Goal: Task Accomplishment & Management: Use online tool/utility

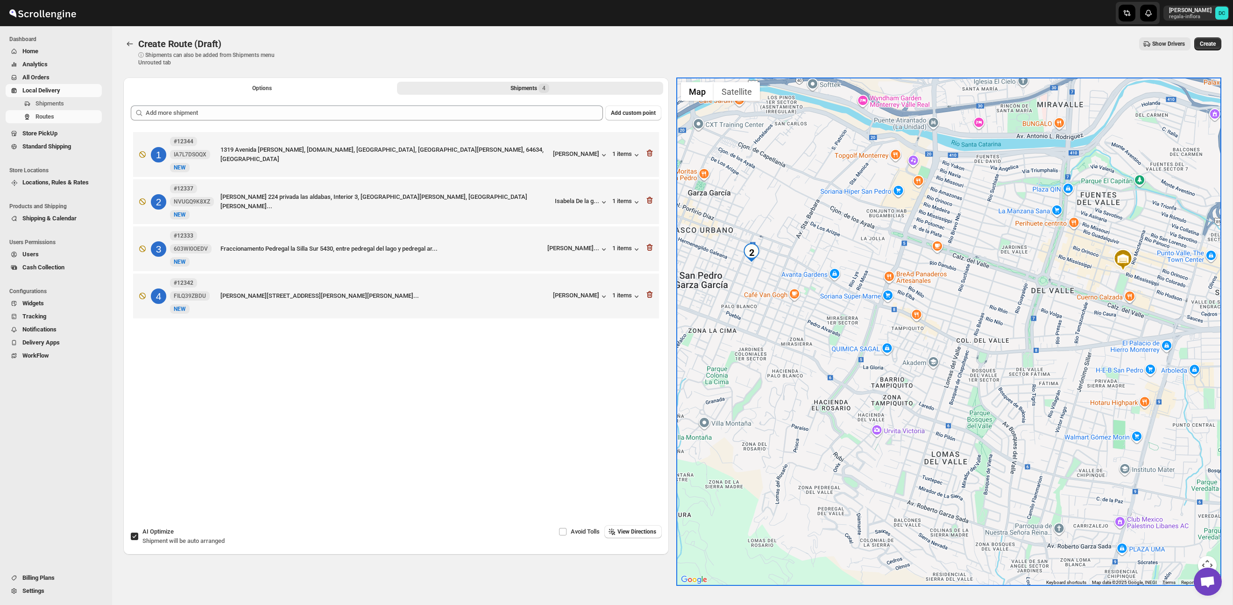
scroll to position [27, 0]
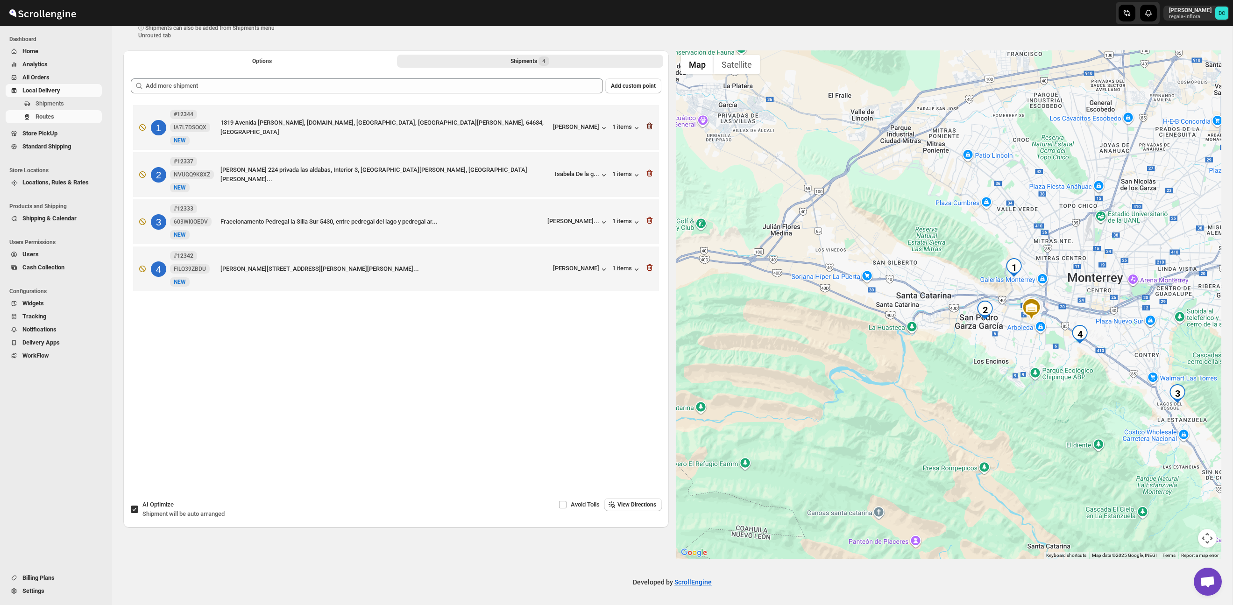
click at [648, 125] on icon "button" at bounding box center [649, 125] width 9 height 9
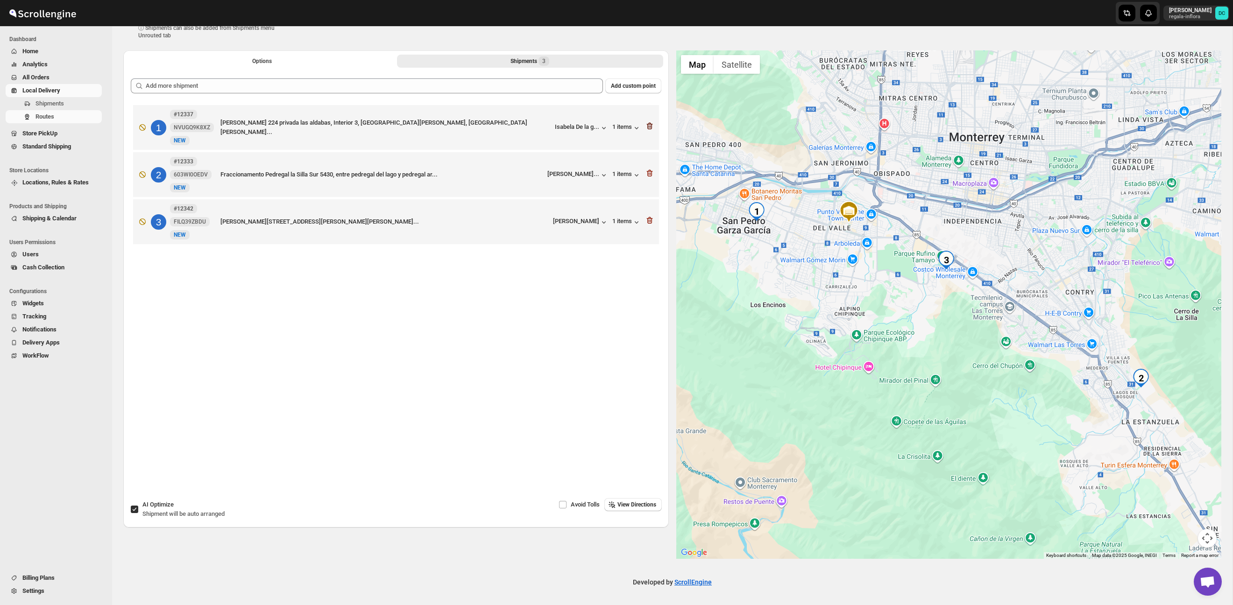
click at [647, 127] on icon "button" at bounding box center [649, 126] width 6 height 7
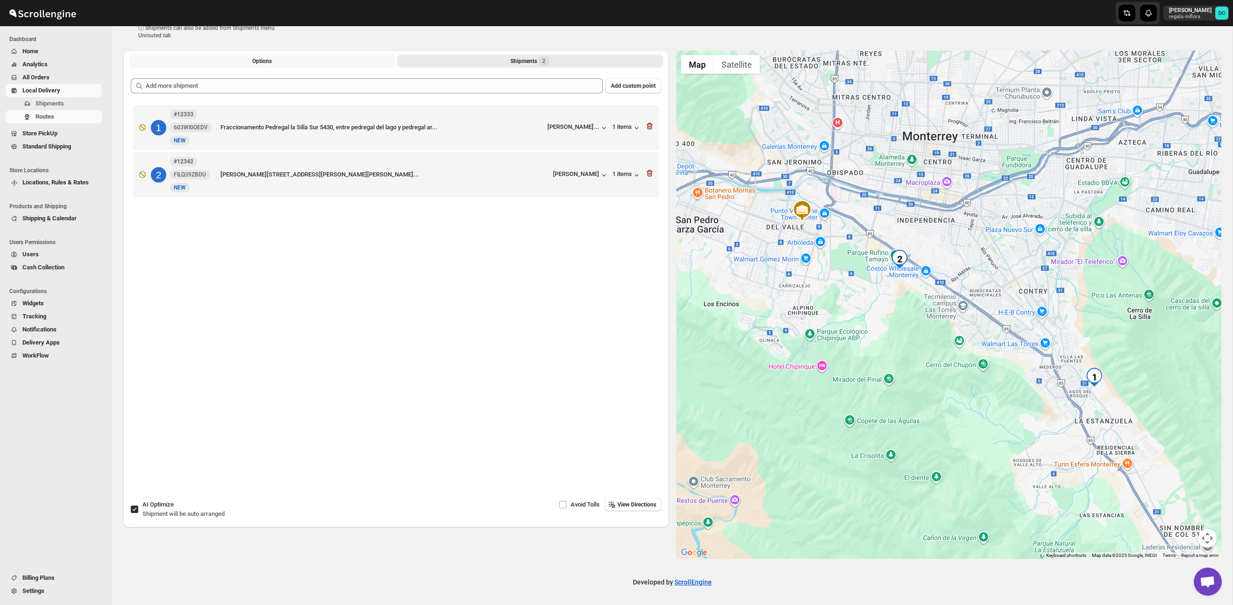
drag, startPoint x: 274, startPoint y: 59, endPoint x: 279, endPoint y: 68, distance: 10.9
click at [273, 59] on button "Options" at bounding box center [262, 61] width 266 height 13
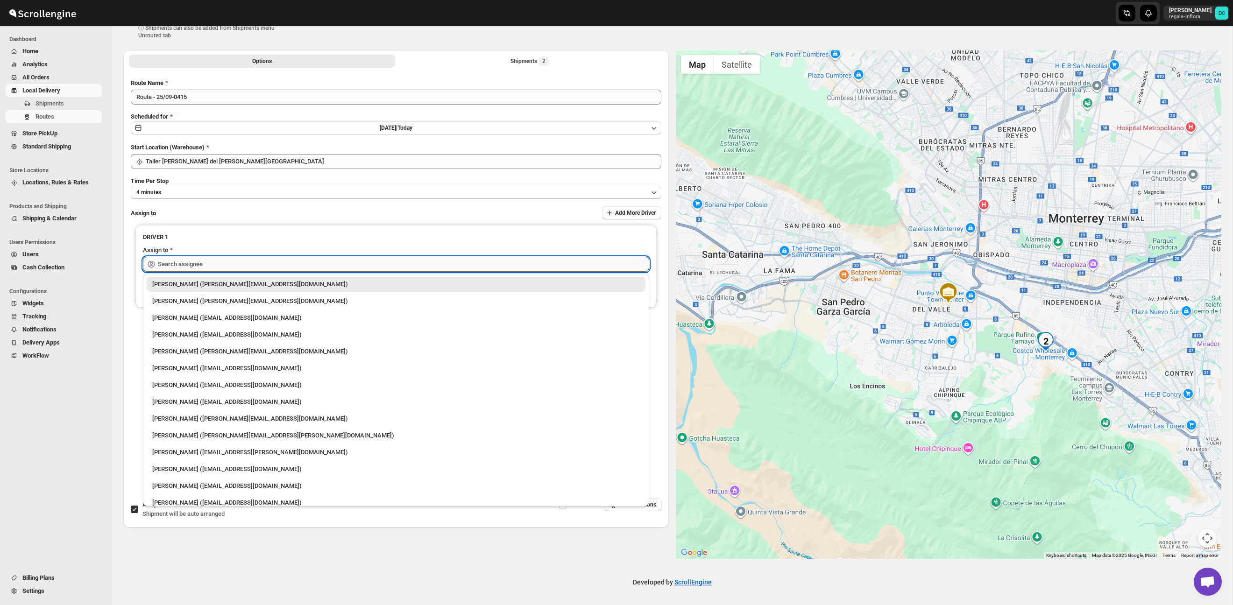
click at [243, 264] on input "text" at bounding box center [403, 264] width 491 height 15
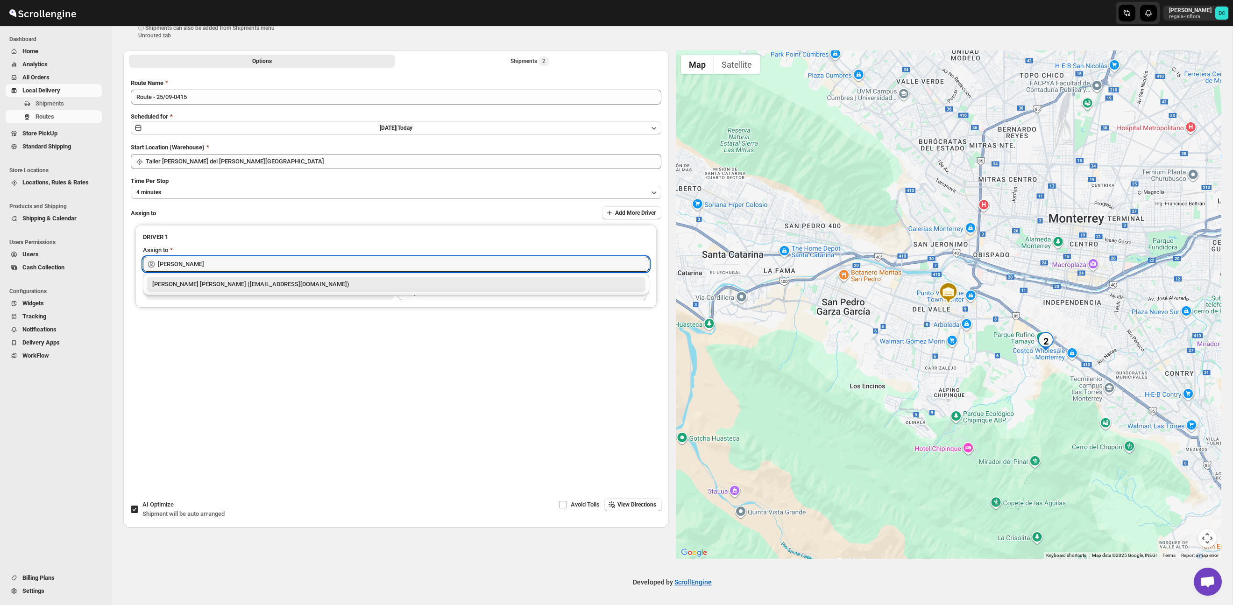
click at [252, 287] on div "[PERSON_NAME] [PERSON_NAME] ([EMAIL_ADDRESS][DOMAIN_NAME])" at bounding box center [396, 284] width 488 height 9
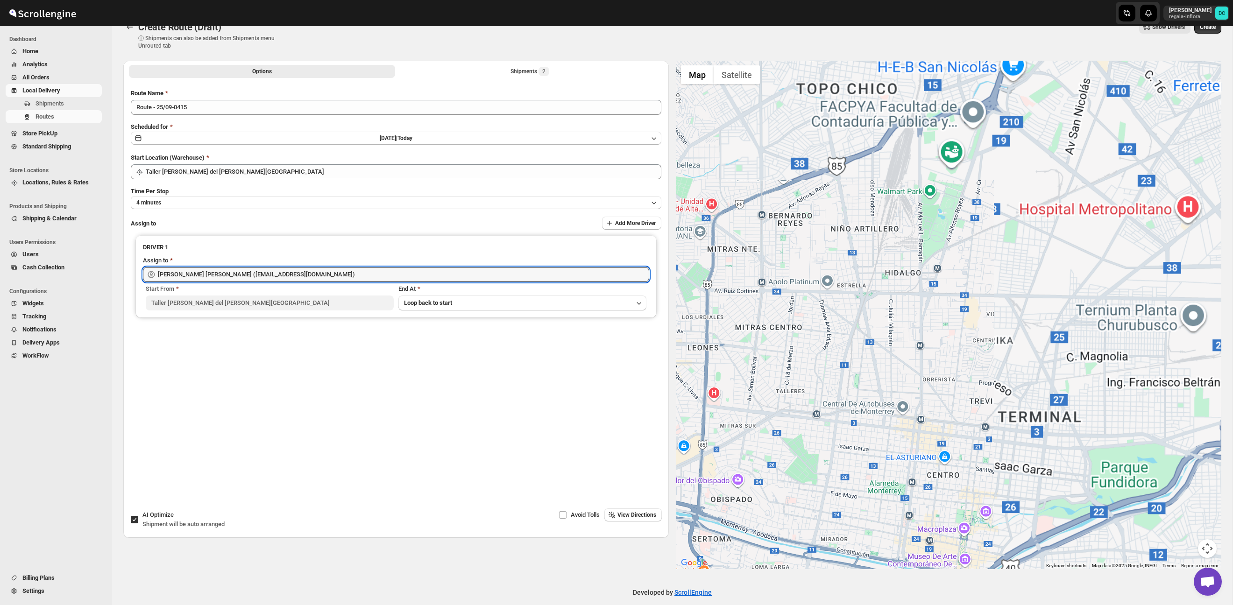
type input "[PERSON_NAME] [PERSON_NAME] ([EMAIL_ADDRESS][DOMAIN_NAME])"
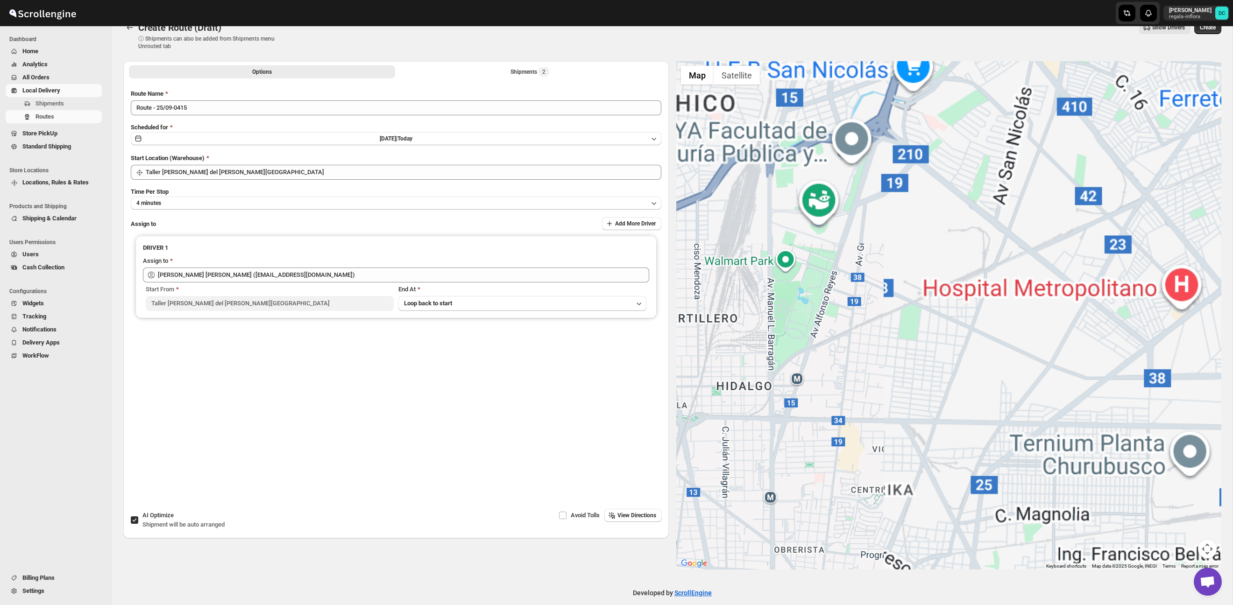
drag, startPoint x: 1185, startPoint y: 36, endPoint x: 1191, endPoint y: 37, distance: 6.6
click at [1185, 40] on div "Create Route (Draft) ⓘ Shipments can also be added from Shipments menu Unrouted…" at bounding box center [672, 35] width 1098 height 29
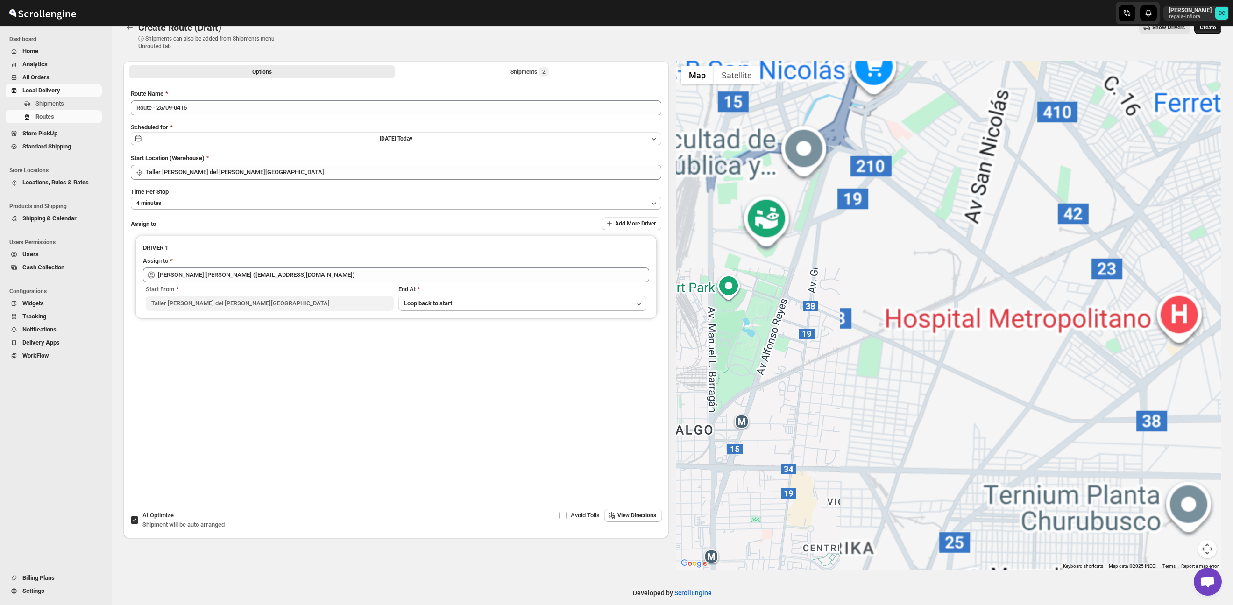
click at [1210, 29] on span "Create" at bounding box center [1208, 27] width 16 height 7
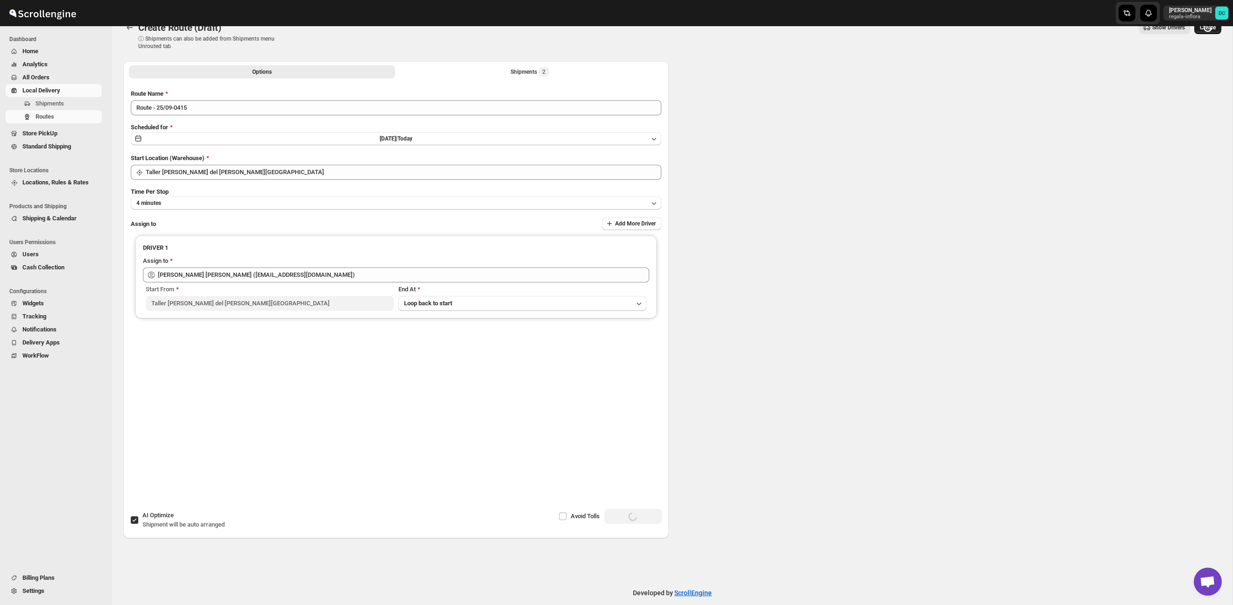
scroll to position [0, 0]
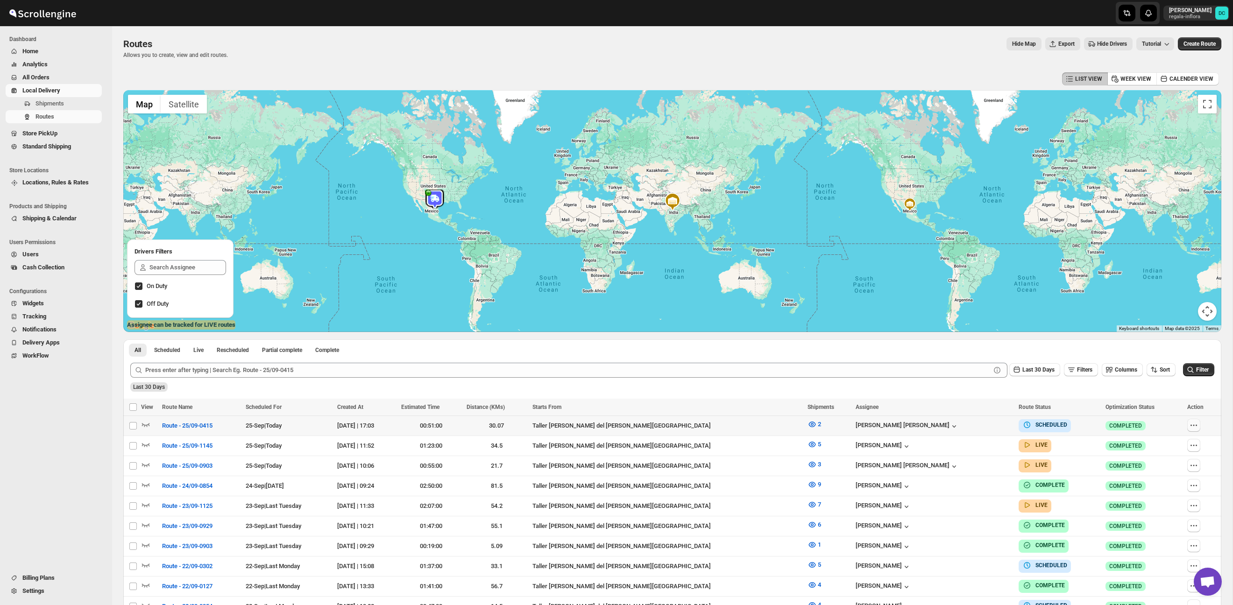
click at [1192, 427] on icon "button" at bounding box center [1193, 425] width 9 height 9
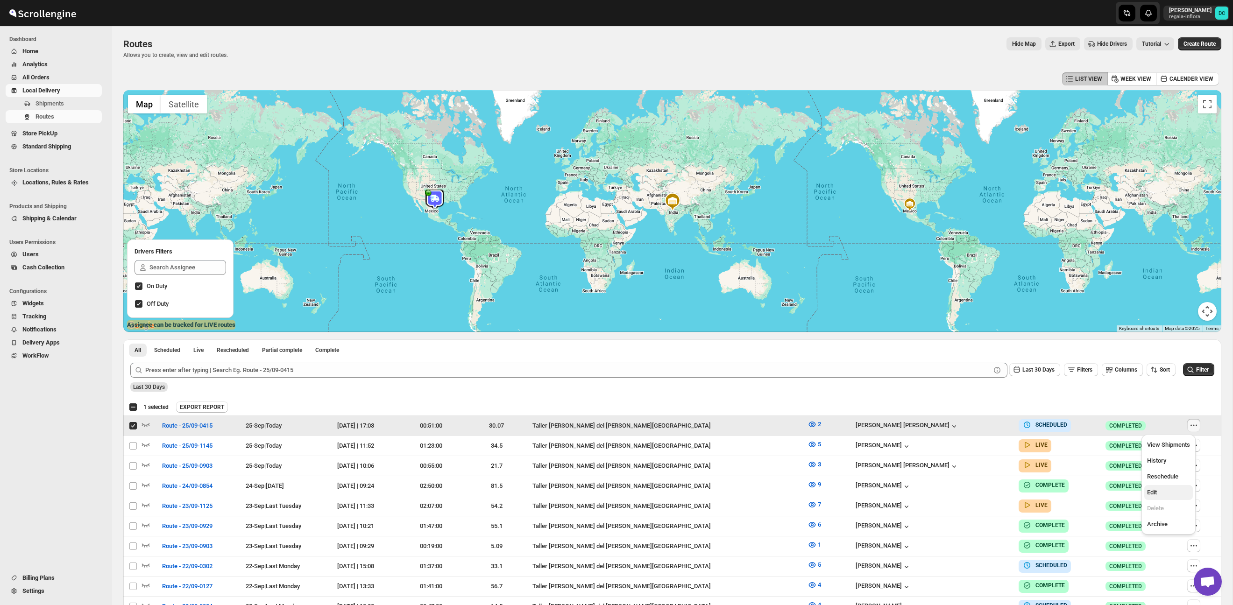
click at [1172, 491] on span "Edit" at bounding box center [1168, 492] width 43 height 9
checkbox input "false"
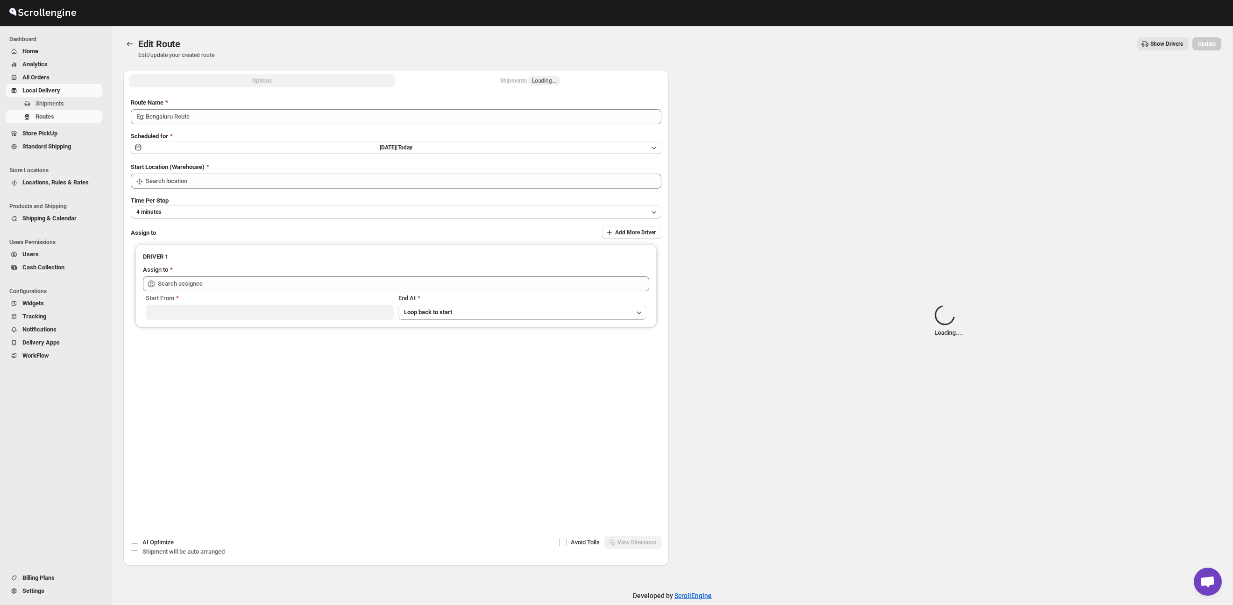
type input "Route - 25/09-0415"
type input "Taller [PERSON_NAME] del [PERSON_NAME][GEOGRAPHIC_DATA]"
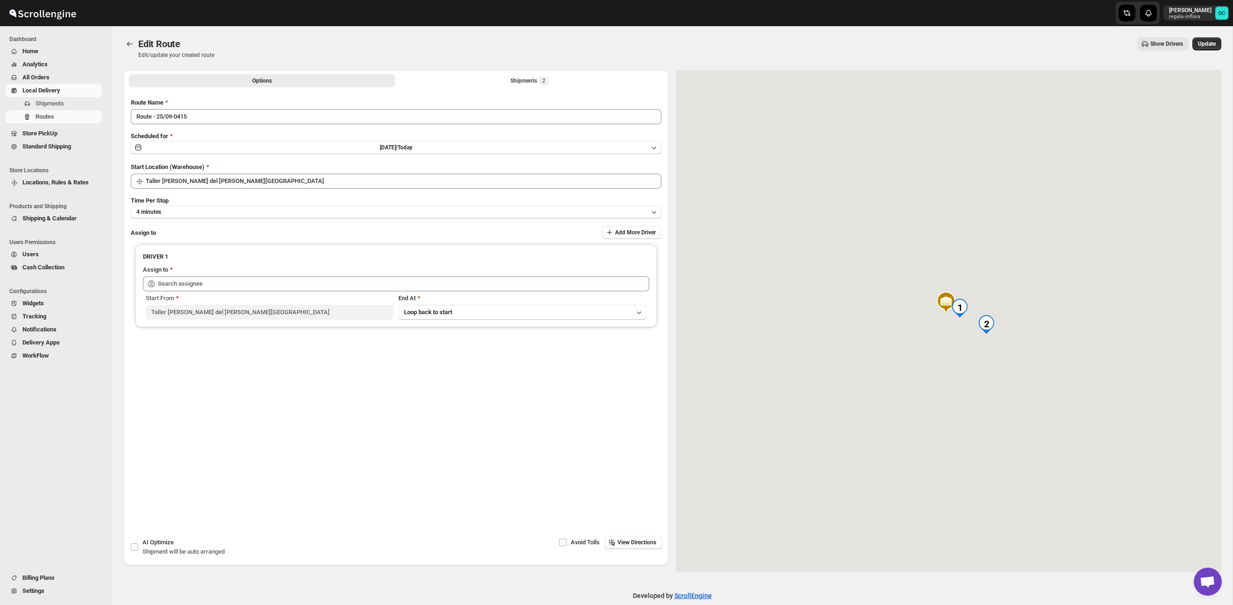
type input "[PERSON_NAME] [PERSON_NAME] ([EMAIL_ADDRESS][DOMAIN_NAME])"
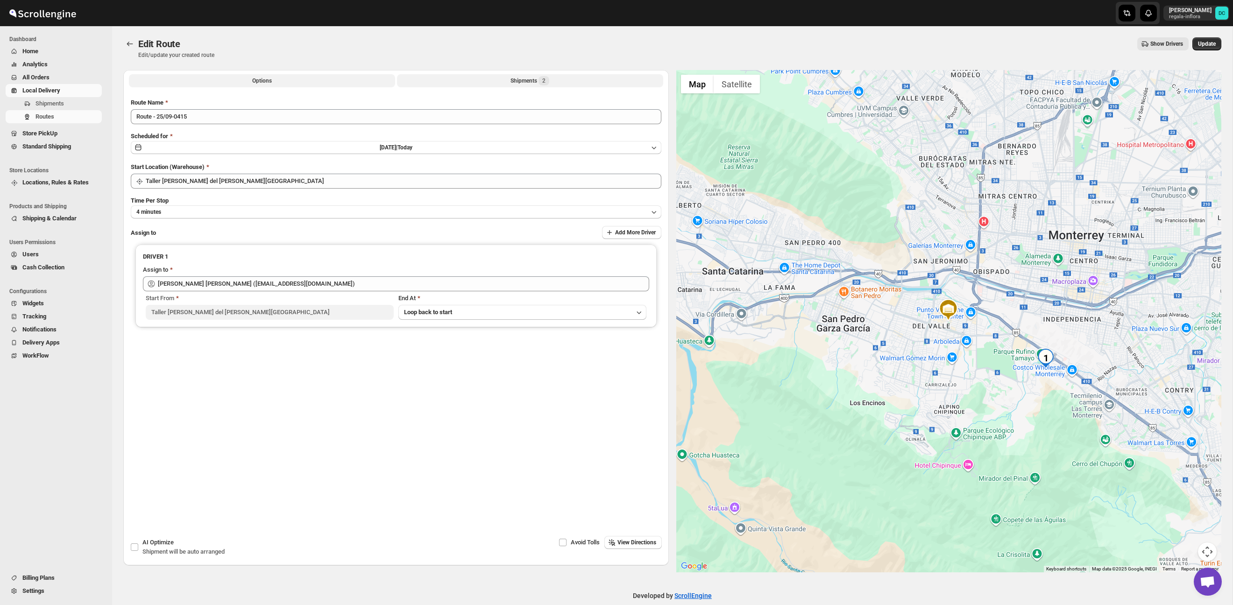
click at [415, 84] on button "Shipments 2" at bounding box center [530, 80] width 266 height 13
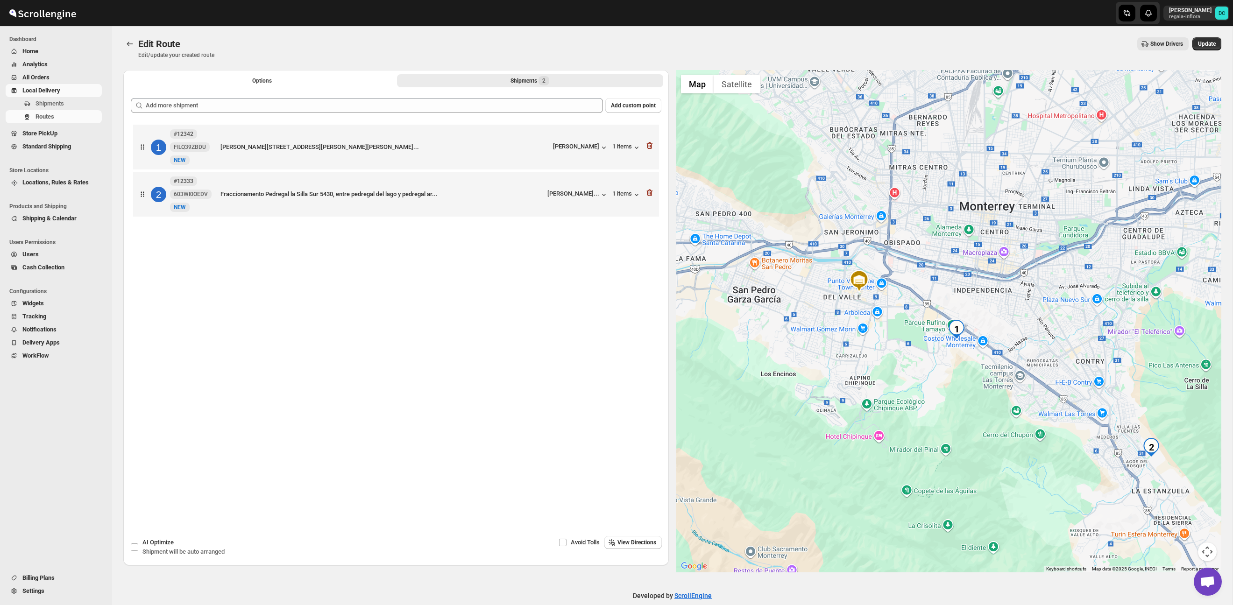
drag, startPoint x: 1004, startPoint y: 346, endPoint x: 650, endPoint y: 221, distance: 375.5
click at [899, 314] on div at bounding box center [948, 321] width 545 height 503
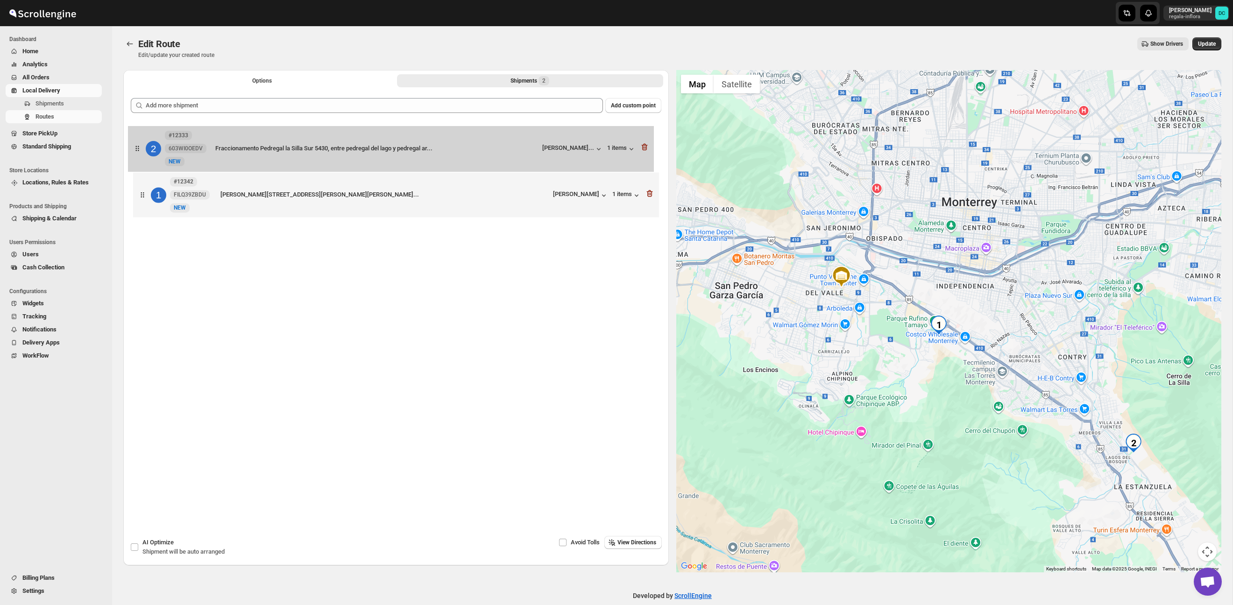
drag, startPoint x: 139, startPoint y: 197, endPoint x: 747, endPoint y: 27, distance: 631.2
click at [134, 148] on div "1 #12342 FILQ39ZBDU New NEW [PERSON_NAME][STREET_ADDRESS][PERSON_NAME][PERSON_N…" at bounding box center [396, 171] width 531 height 99
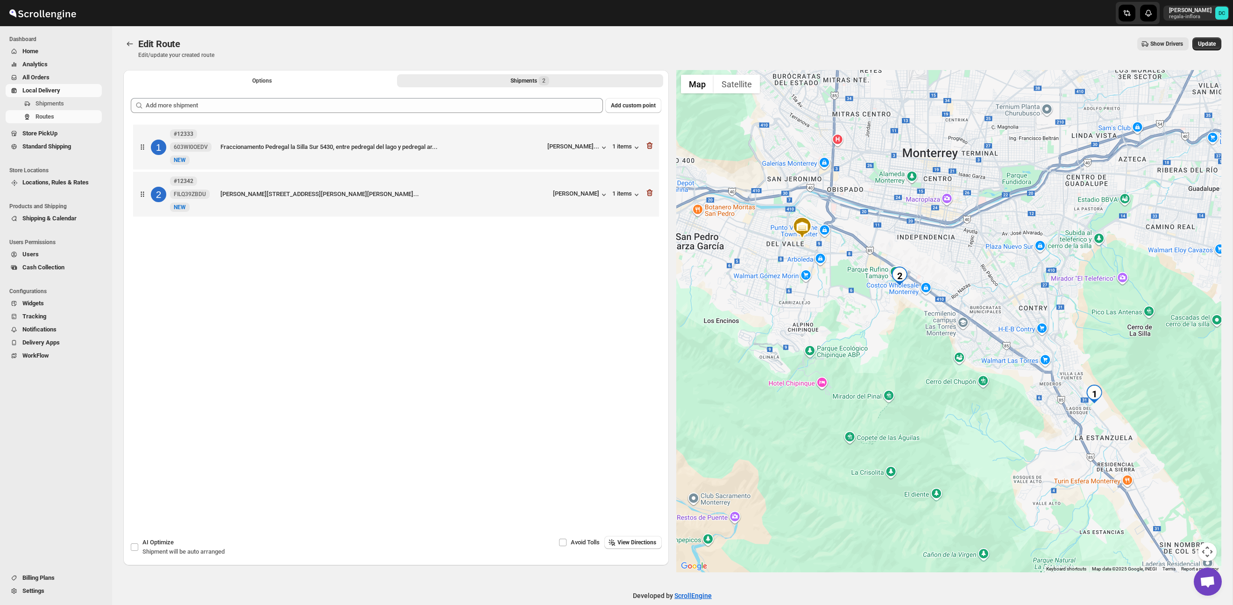
drag, startPoint x: 1207, startPoint y: 42, endPoint x: 1187, endPoint y: 48, distance: 21.3
click at [1207, 42] on span "Update" at bounding box center [1207, 43] width 18 height 7
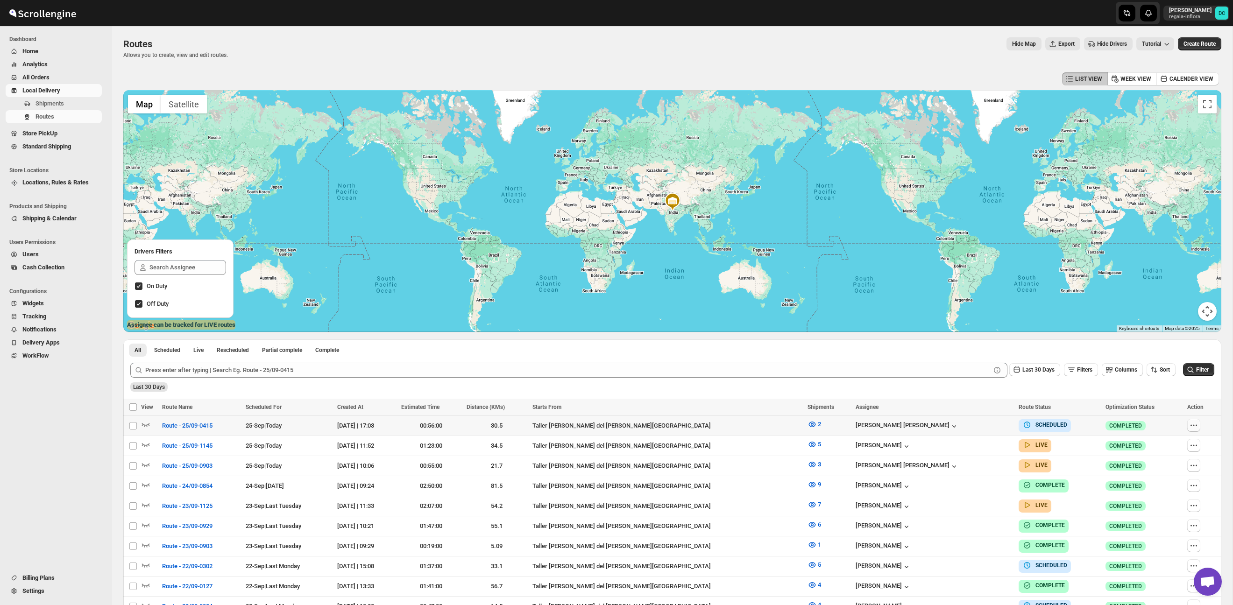
click at [1190, 427] on icon "button" at bounding box center [1193, 425] width 9 height 9
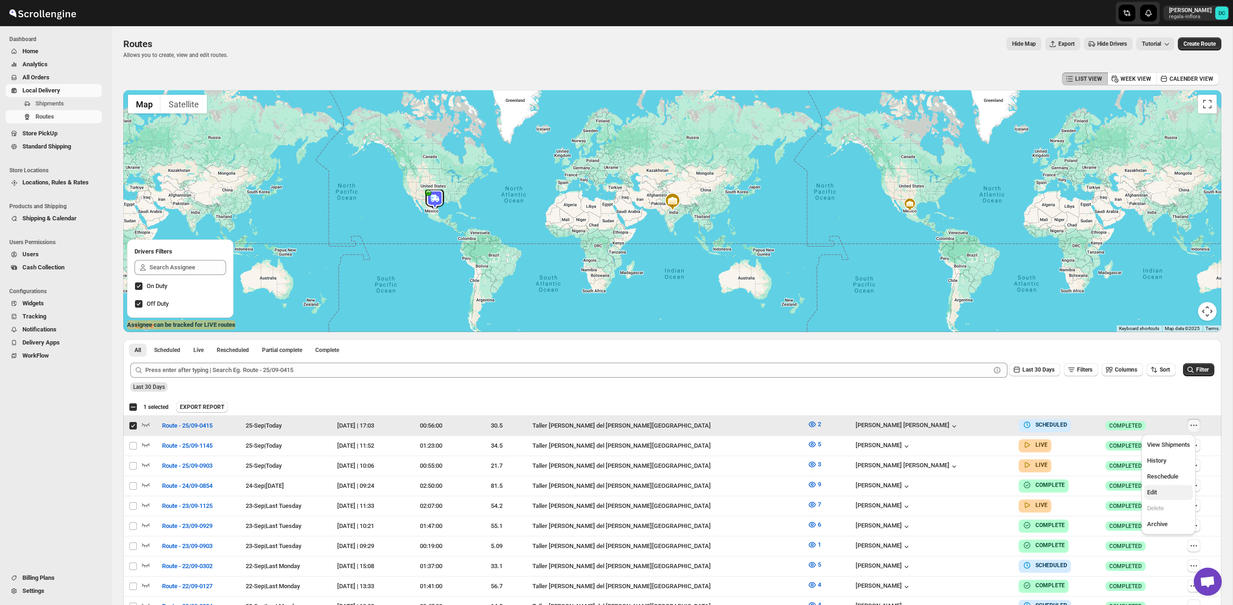
click at [1170, 492] on span "Edit" at bounding box center [1168, 492] width 43 height 9
checkbox input "false"
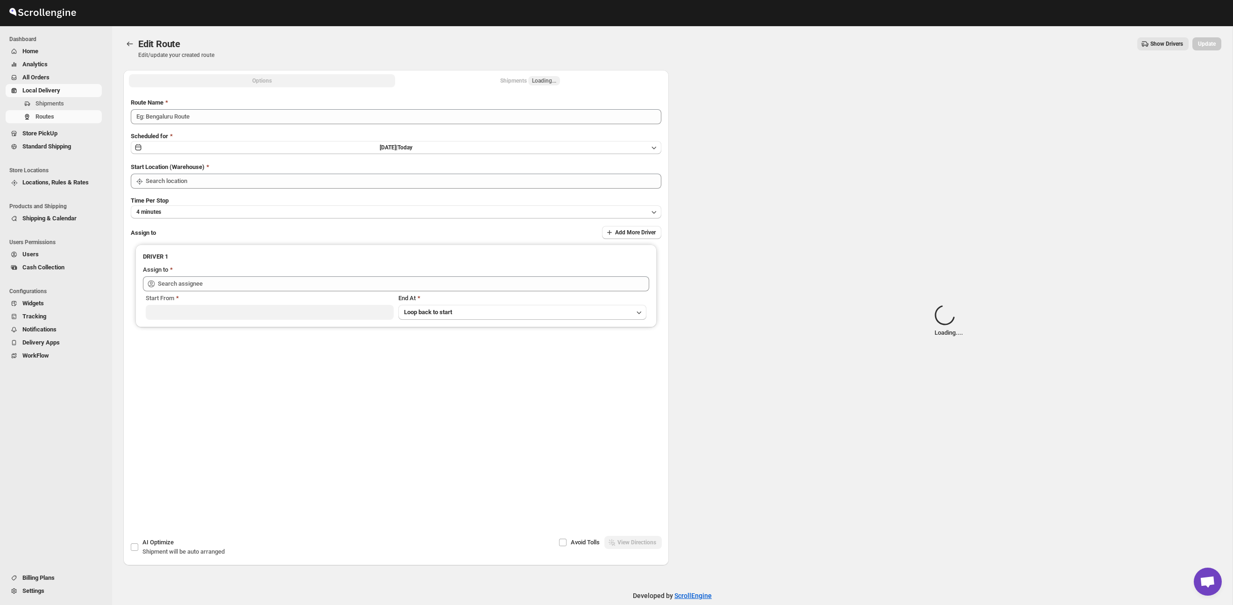
type input "Route - 25/09-0415"
type input "Taller [PERSON_NAME] del [PERSON_NAME][GEOGRAPHIC_DATA]"
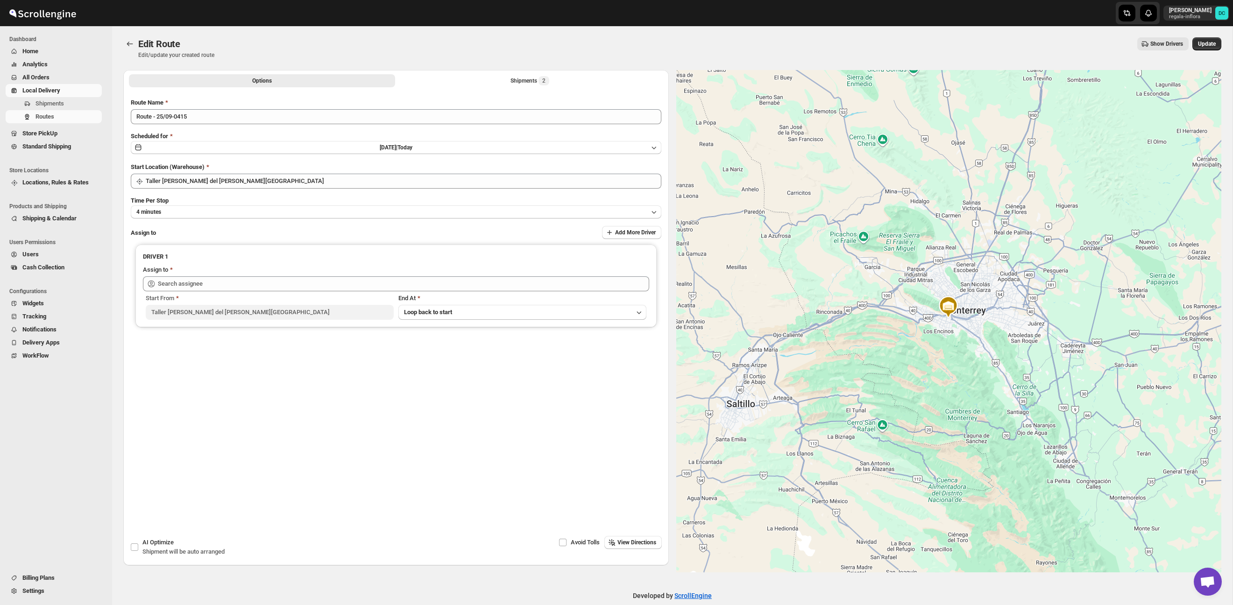
type input "[PERSON_NAME] [PERSON_NAME] ([EMAIL_ADDRESS][DOMAIN_NAME])"
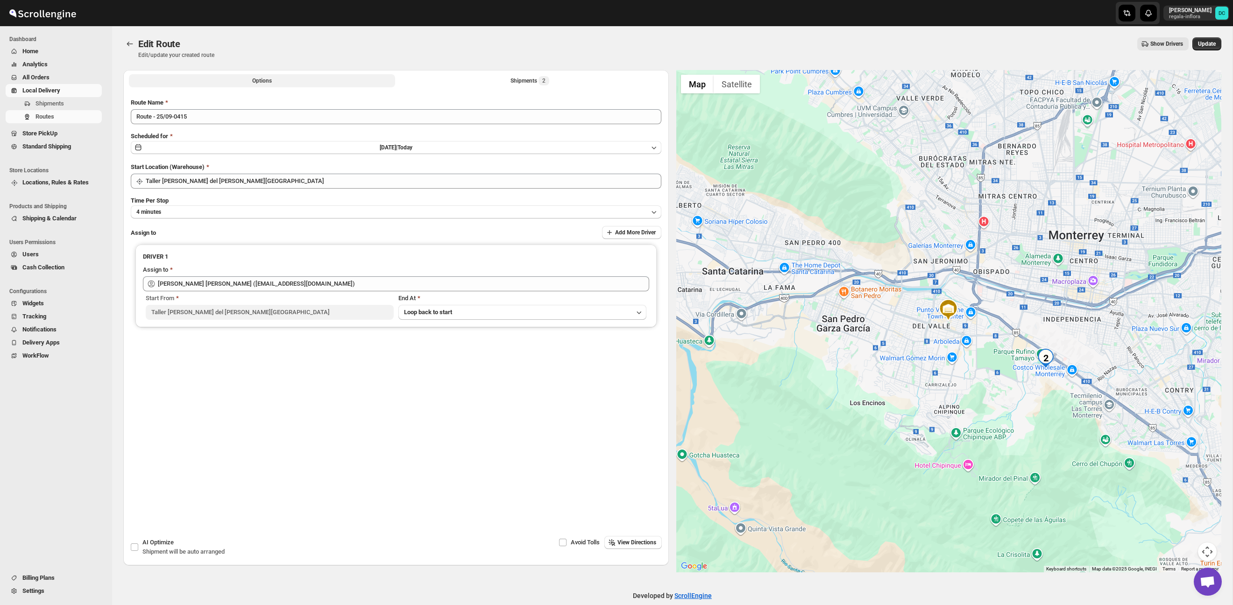
drag, startPoint x: 523, startPoint y: 80, endPoint x: 537, endPoint y: 87, distance: 15.9
click at [523, 80] on div "Shipments 2" at bounding box center [529, 80] width 39 height 9
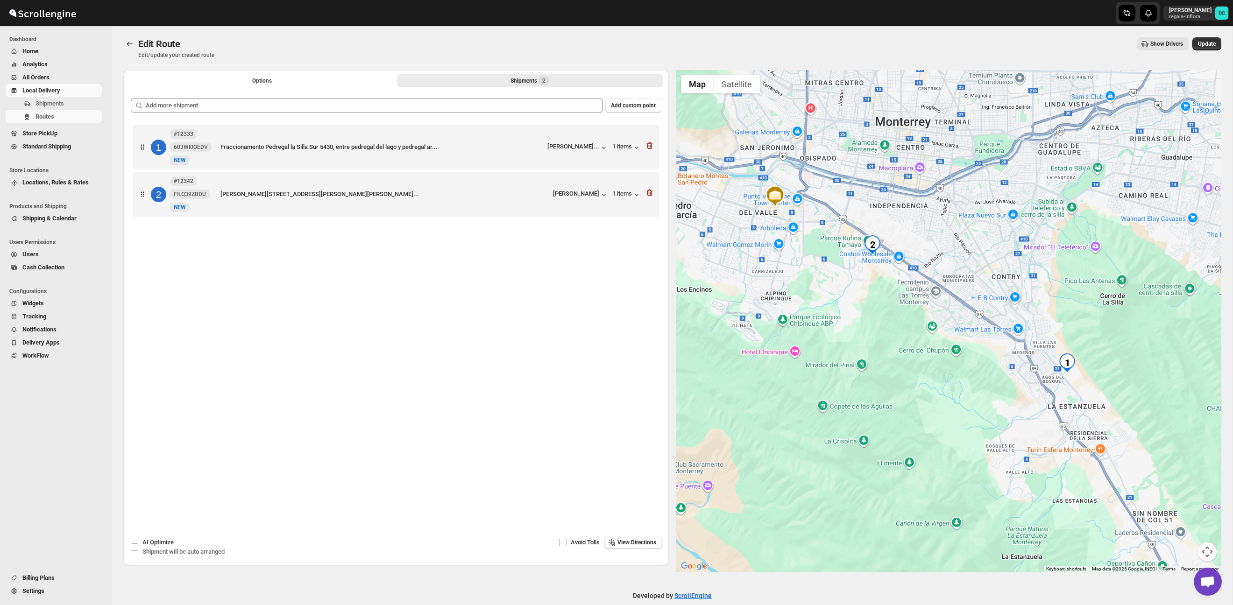
drag, startPoint x: 967, startPoint y: 350, endPoint x: 925, endPoint y: 314, distance: 55.0
click at [888, 304] on div at bounding box center [948, 321] width 545 height 503
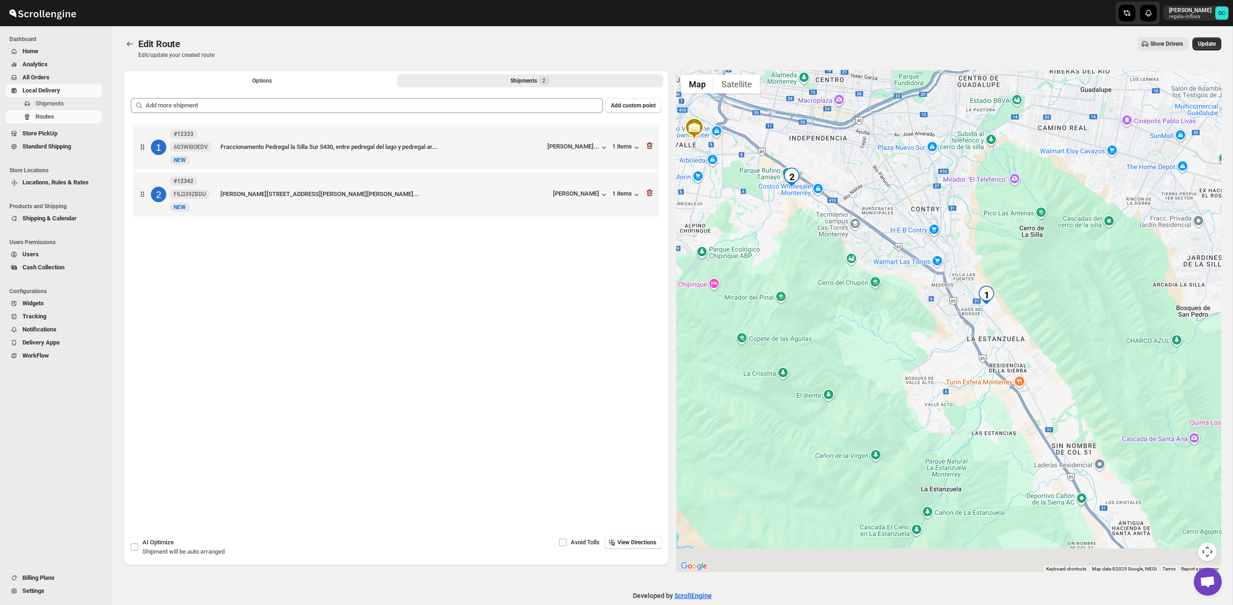
drag, startPoint x: 1048, startPoint y: 350, endPoint x: 982, endPoint y: 292, distance: 87.7
click at [982, 289] on img "1" at bounding box center [986, 295] width 19 height 19
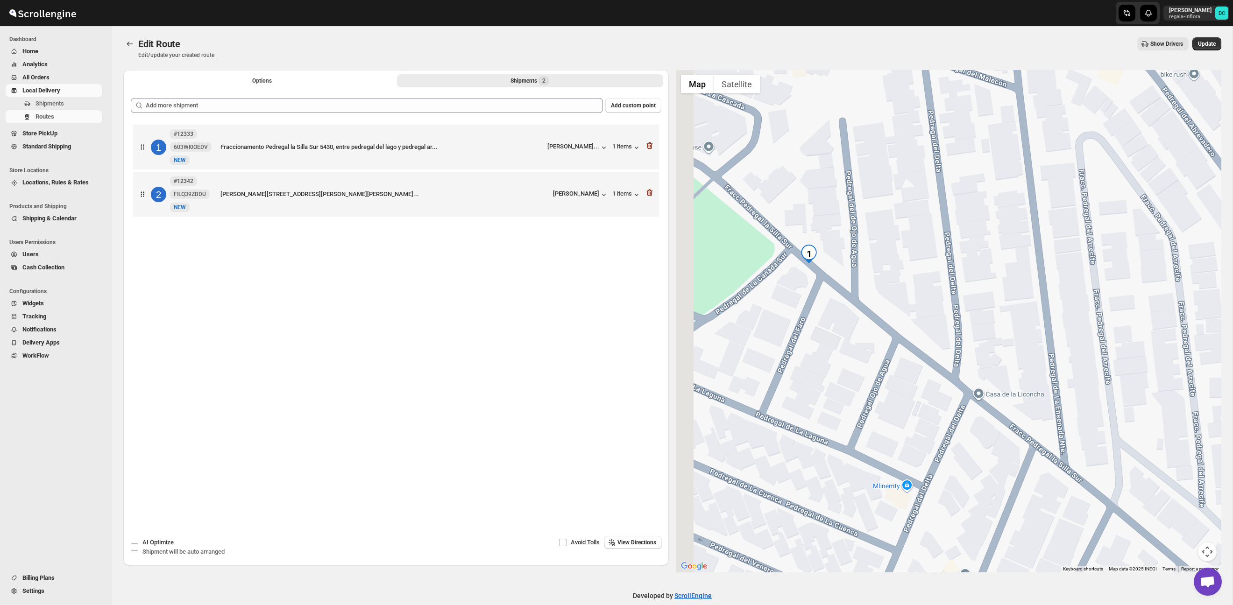
drag, startPoint x: 809, startPoint y: 284, endPoint x: 868, endPoint y: 281, distance: 58.9
click at [868, 281] on div at bounding box center [948, 321] width 545 height 503
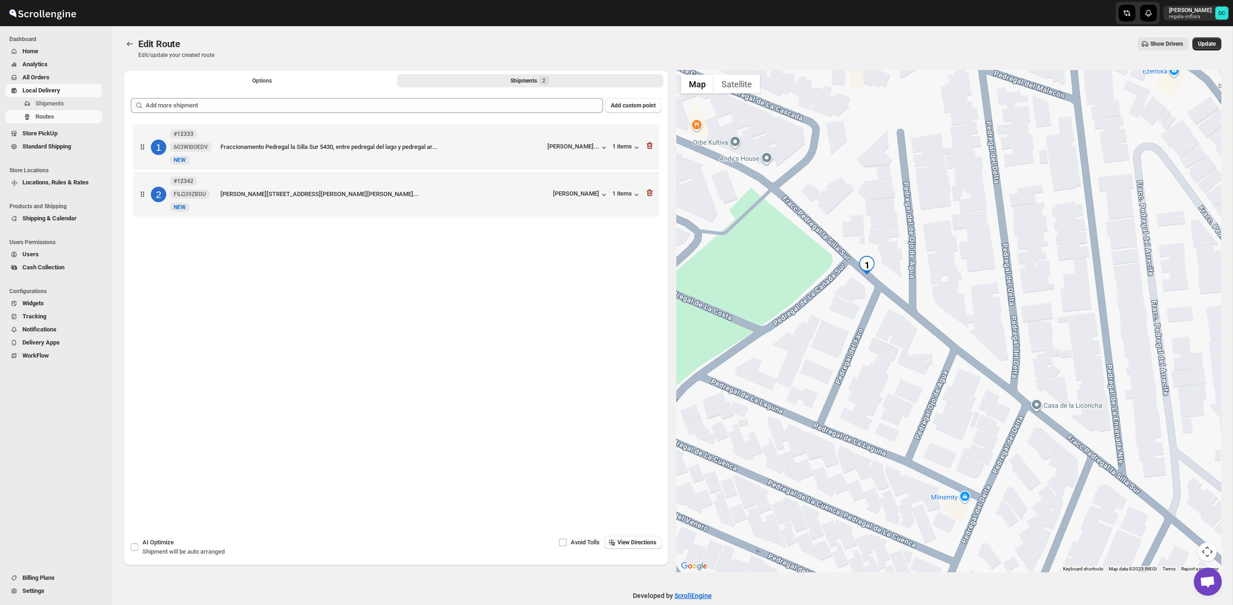
drag, startPoint x: 843, startPoint y: 210, endPoint x: 884, endPoint y: 219, distance: 41.7
click at [884, 219] on div at bounding box center [948, 321] width 545 height 503
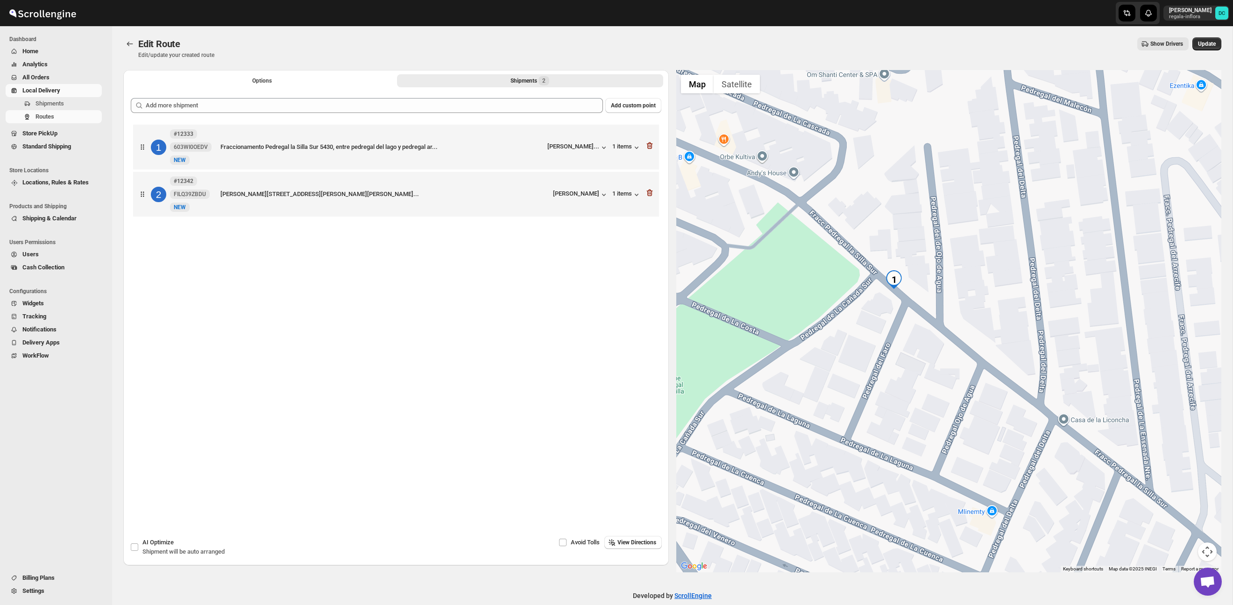
drag, startPoint x: 875, startPoint y: 203, endPoint x: 905, endPoint y: 219, distance: 34.3
click at [905, 219] on div at bounding box center [948, 321] width 545 height 503
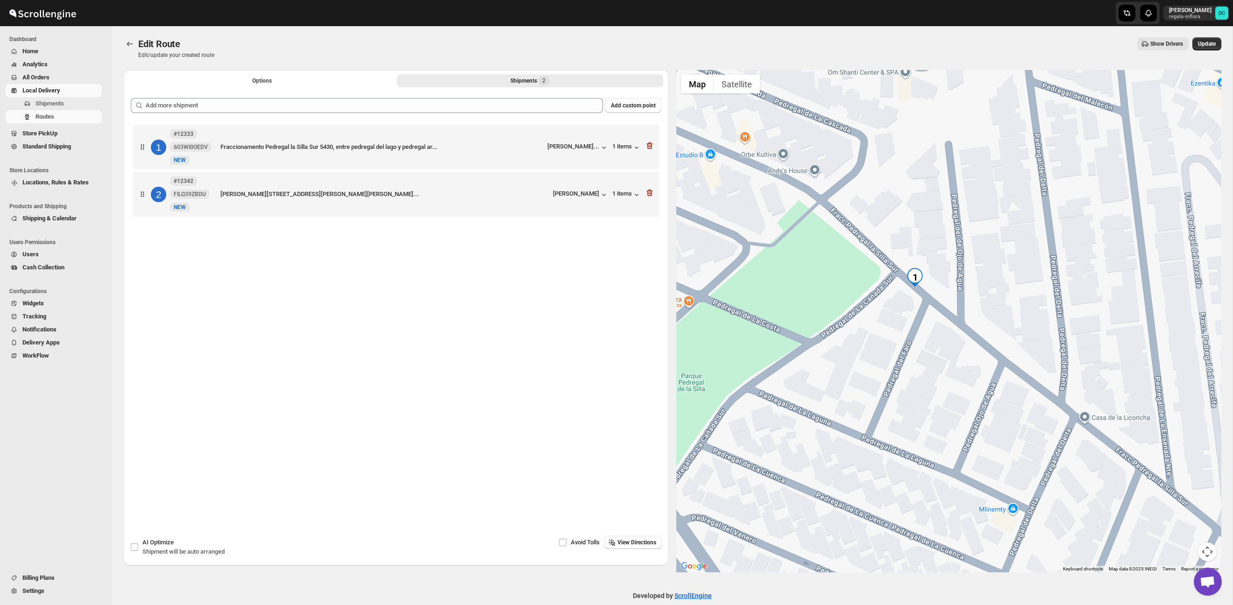
drag, startPoint x: 927, startPoint y: 234, endPoint x: 942, endPoint y: 230, distance: 15.8
click at [942, 230] on div at bounding box center [948, 321] width 545 height 503
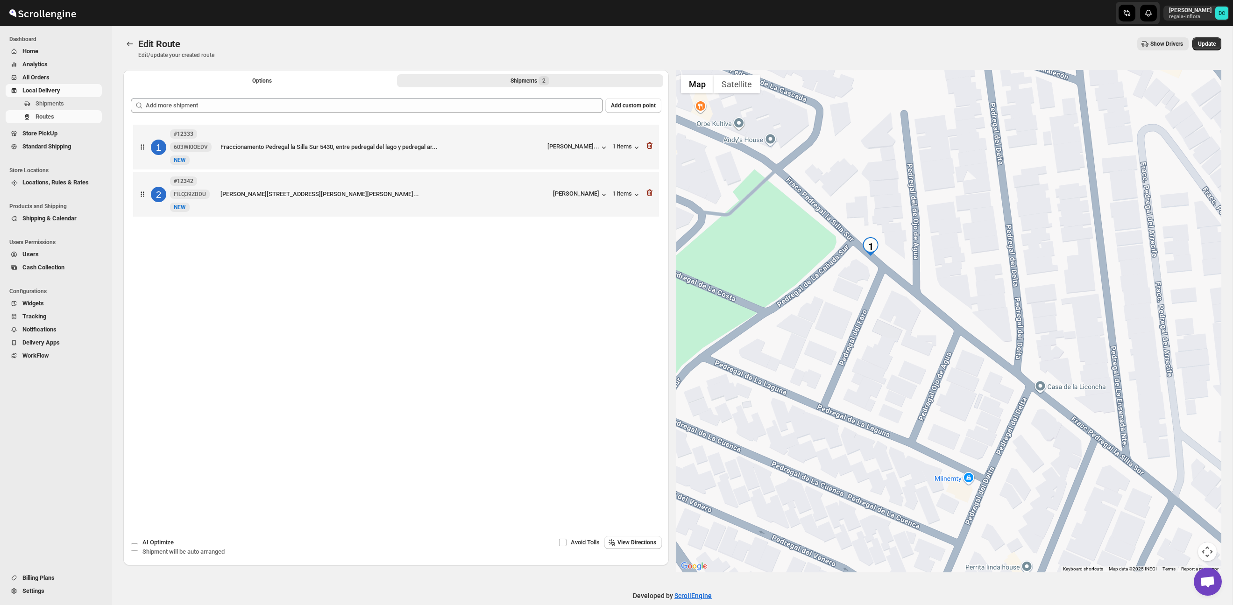
drag, startPoint x: 1032, startPoint y: 286, endPoint x: 987, endPoint y: 255, distance: 54.0
click at [987, 255] on div at bounding box center [948, 321] width 545 height 503
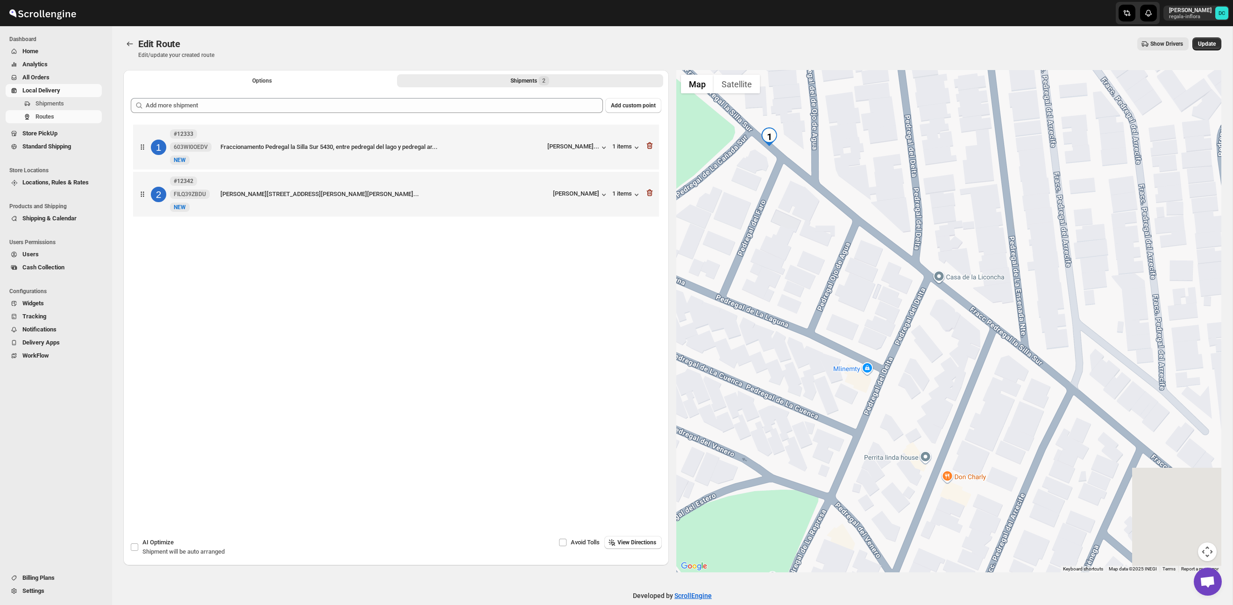
drag, startPoint x: 1046, startPoint y: 311, endPoint x: 943, endPoint y: 199, distance: 151.4
click at [943, 199] on div at bounding box center [948, 321] width 545 height 503
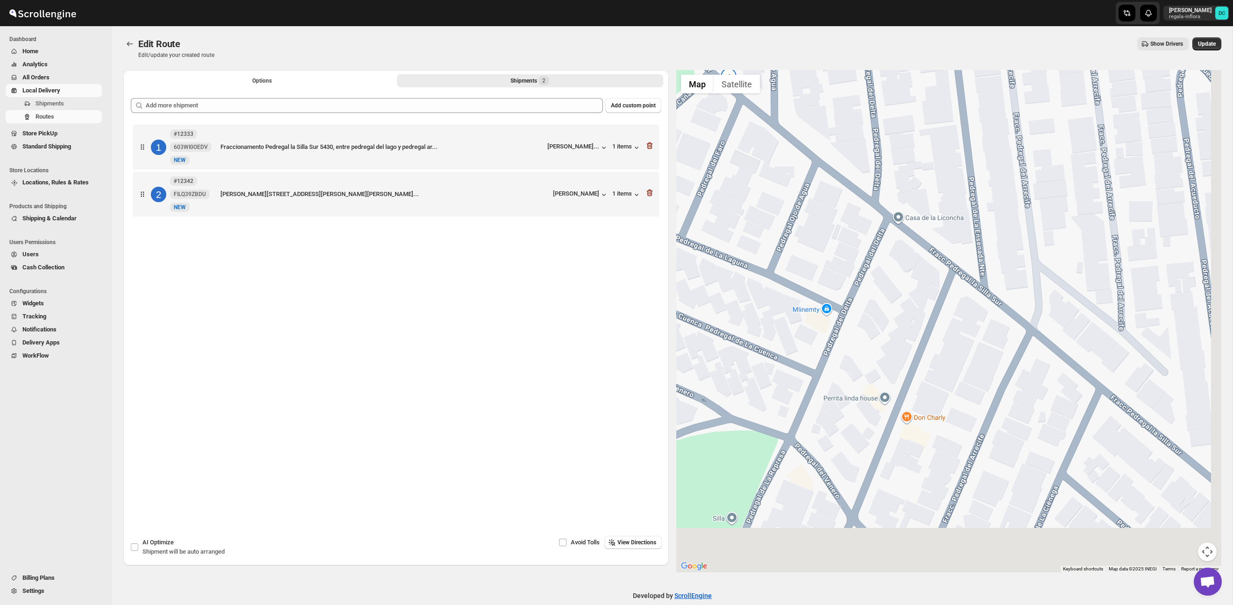
drag, startPoint x: 1021, startPoint y: 297, endPoint x: 977, endPoint y: 231, distance: 79.5
click at [977, 231] on div at bounding box center [948, 321] width 545 height 503
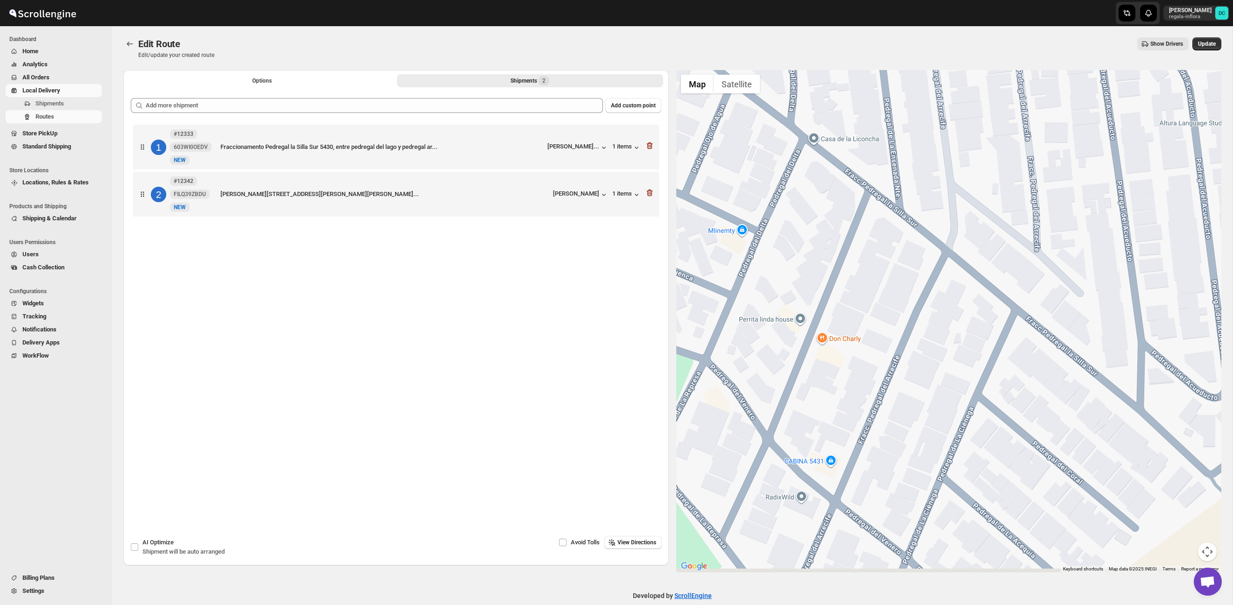
drag, startPoint x: 1033, startPoint y: 275, endPoint x: 955, endPoint y: 205, distance: 105.5
click at [955, 205] on div at bounding box center [948, 321] width 545 height 503
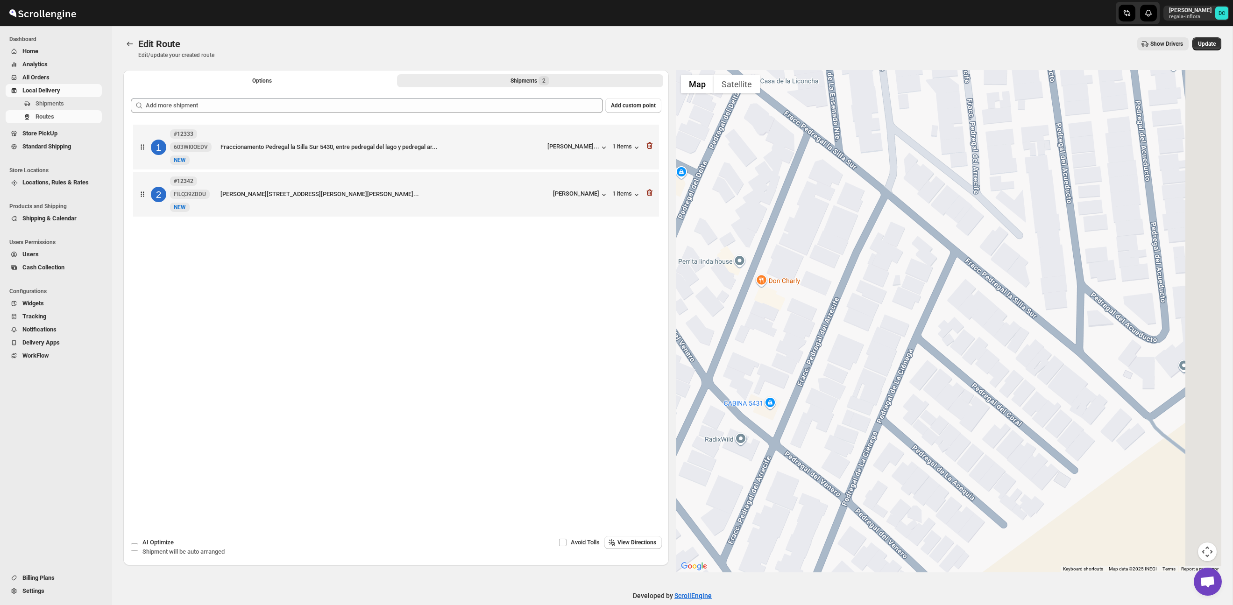
drag, startPoint x: 1032, startPoint y: 281, endPoint x: 909, endPoint y: 179, distance: 159.5
click at [909, 179] on div at bounding box center [948, 321] width 545 height 503
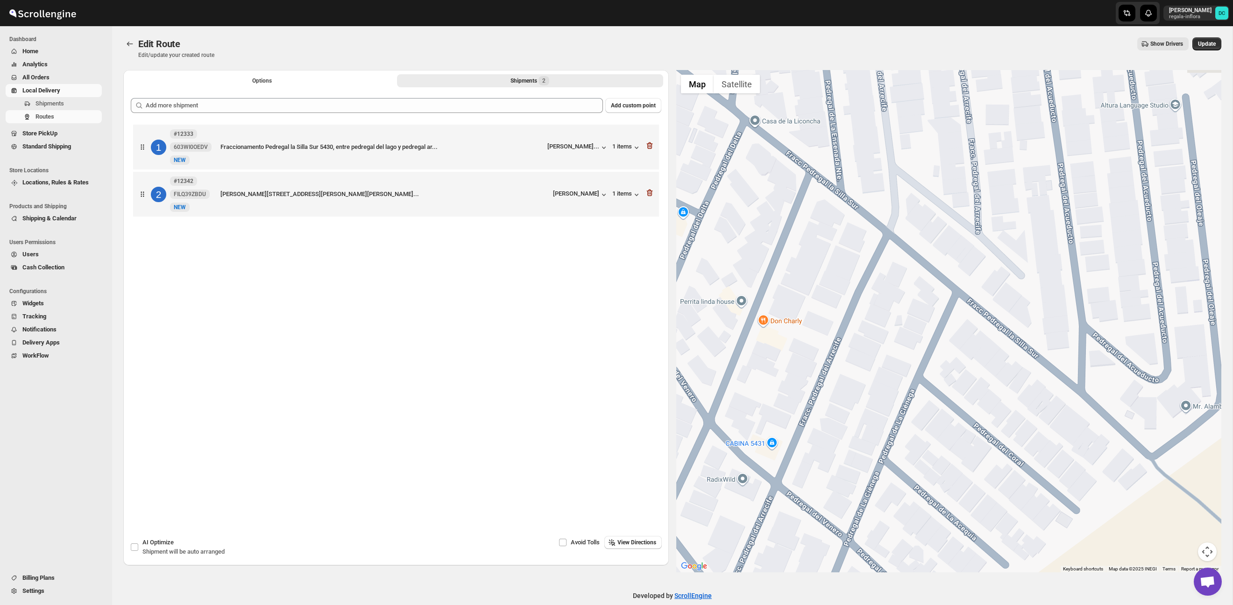
drag, startPoint x: 904, startPoint y: 189, endPoint x: 1065, endPoint y: 357, distance: 232.5
click at [1153, 406] on div at bounding box center [948, 321] width 545 height 503
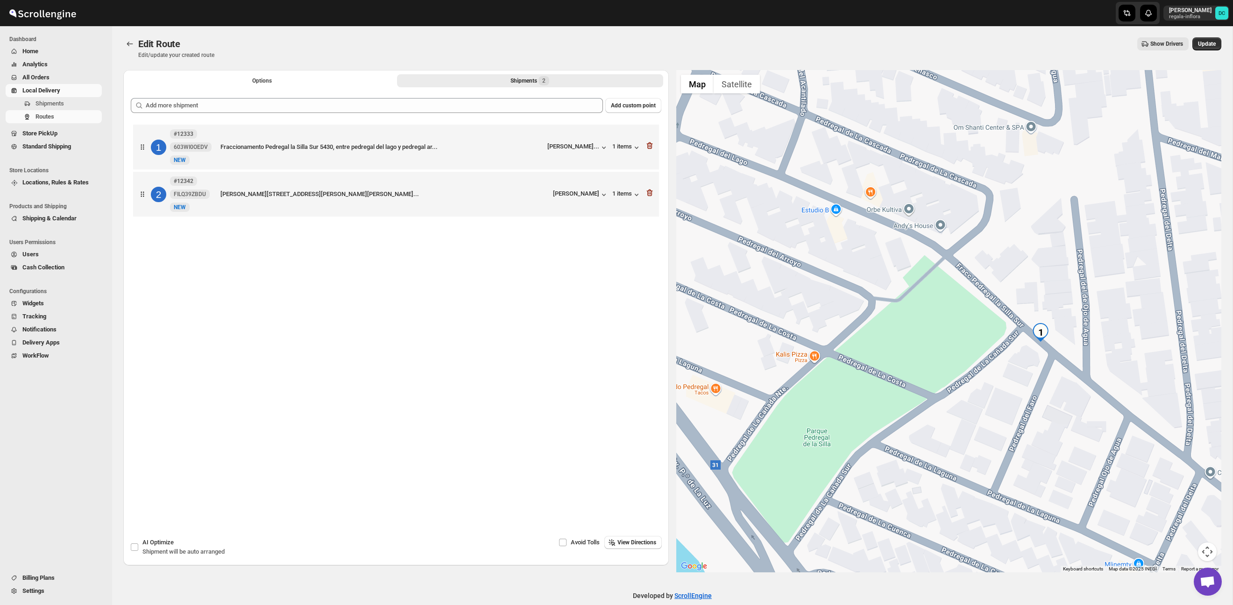
drag, startPoint x: 1028, startPoint y: 354, endPoint x: 950, endPoint y: 346, distance: 78.4
click at [950, 346] on div at bounding box center [948, 321] width 545 height 503
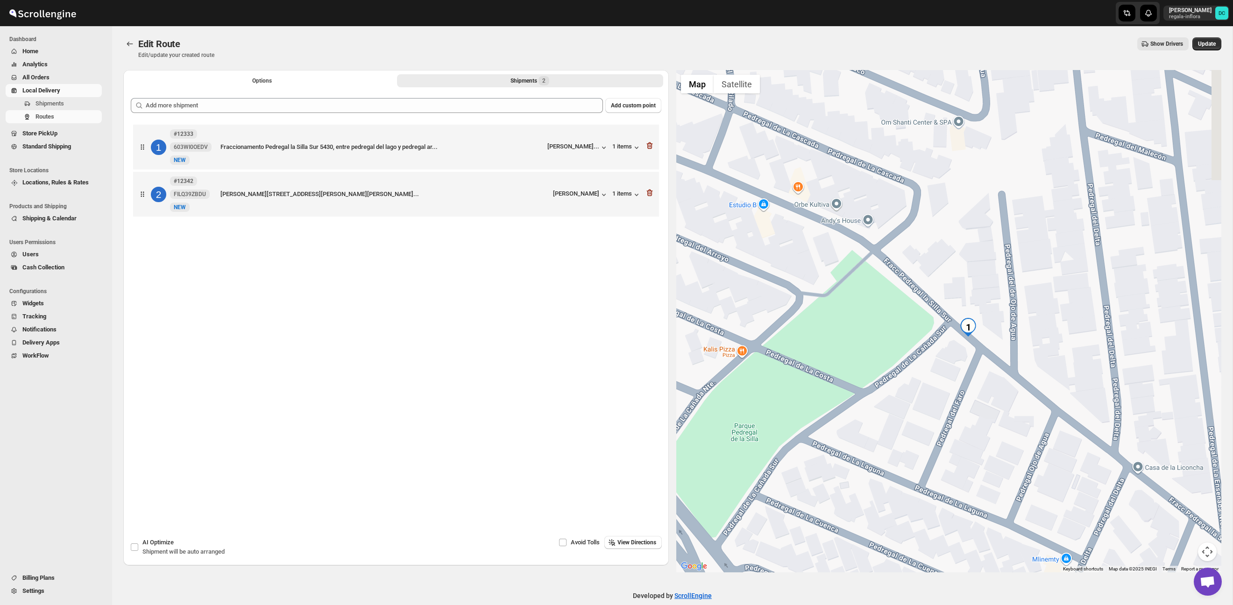
drag, startPoint x: 1026, startPoint y: 325, endPoint x: 899, endPoint y: 293, distance: 131.3
click at [896, 293] on div at bounding box center [948, 321] width 545 height 503
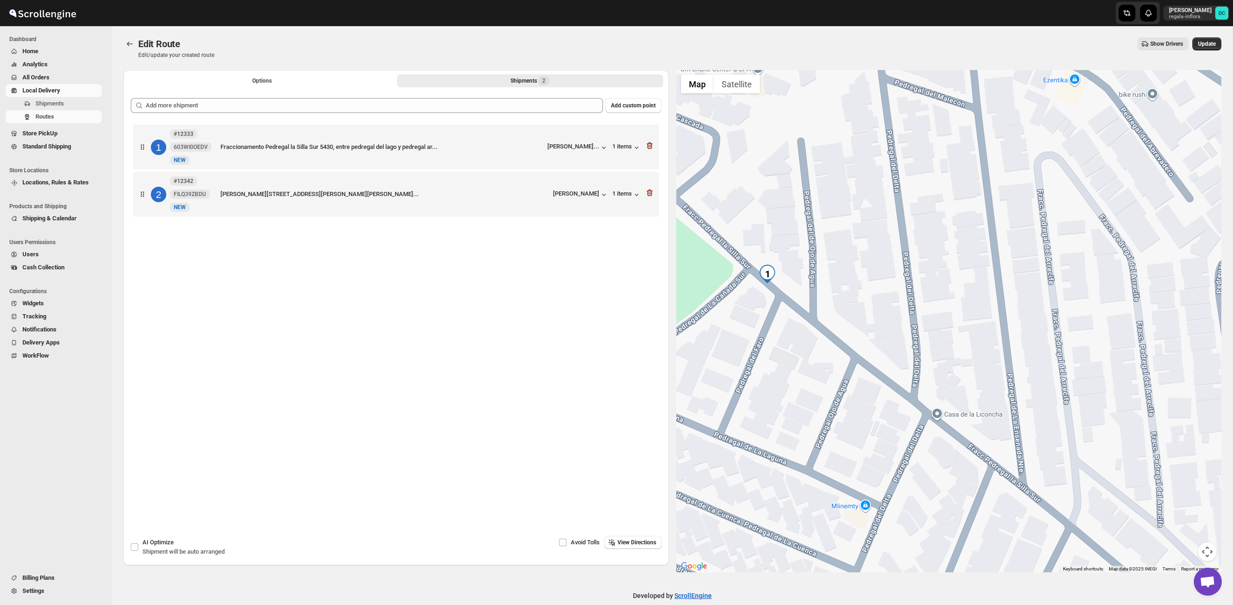
drag, startPoint x: 1060, startPoint y: 341, endPoint x: 988, endPoint y: 319, distance: 75.2
click at [988, 319] on div at bounding box center [948, 321] width 545 height 503
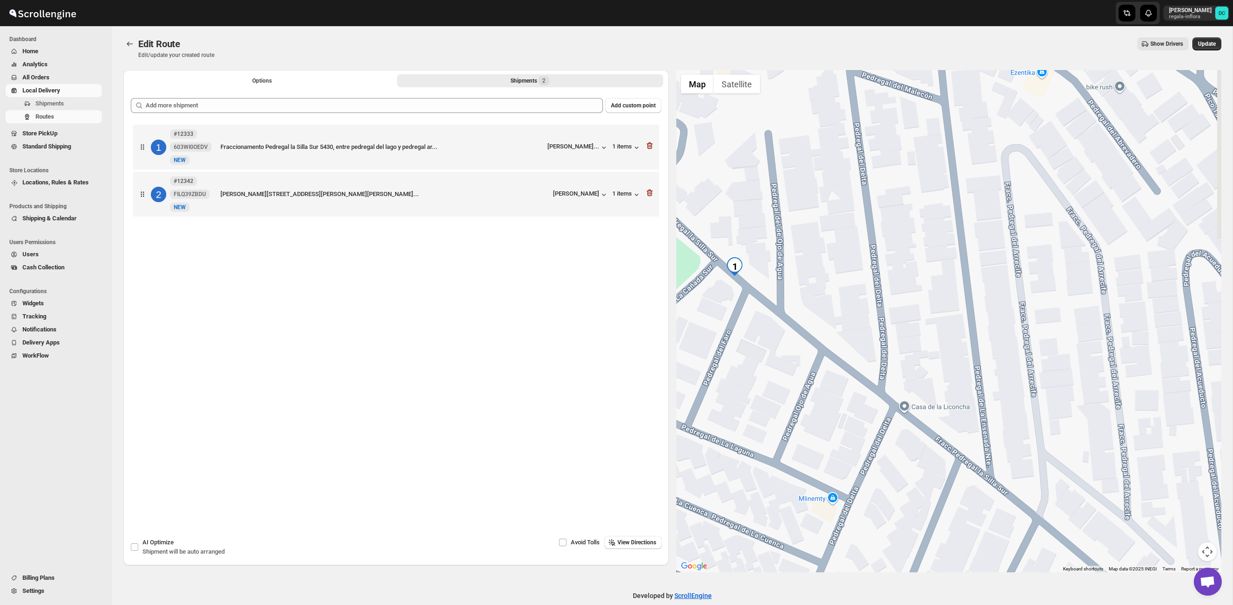
drag, startPoint x: 1006, startPoint y: 323, endPoint x: 995, endPoint y: 320, distance: 12.1
click at [995, 320] on div at bounding box center [948, 321] width 545 height 503
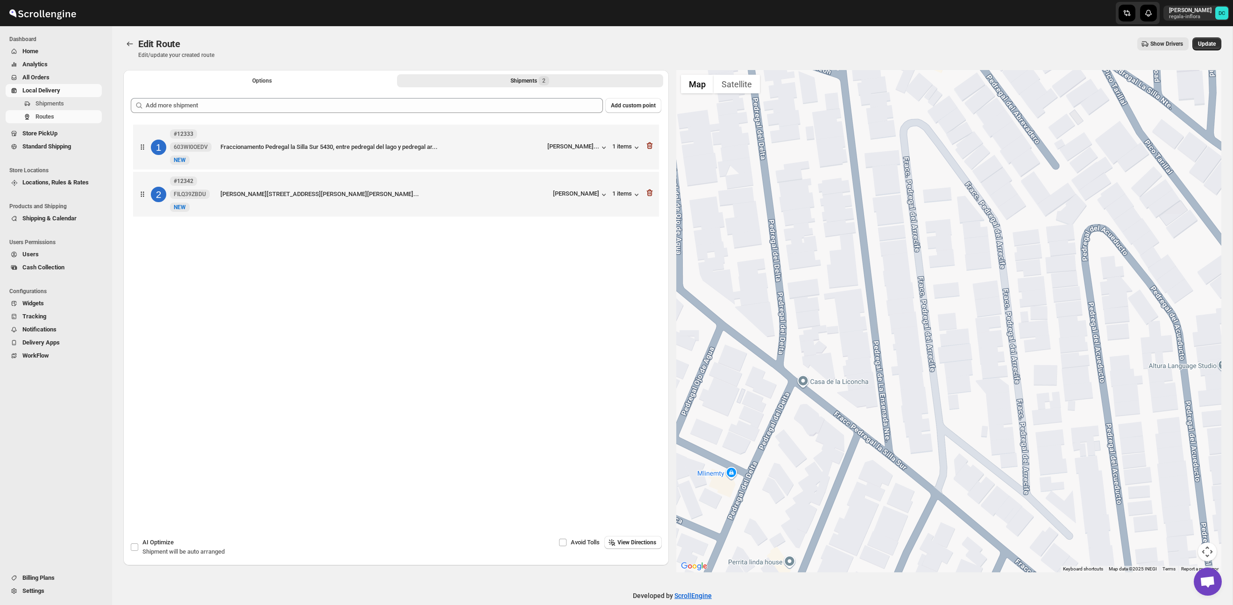
drag, startPoint x: 1034, startPoint y: 318, endPoint x: 954, endPoint y: 297, distance: 83.4
click at [952, 297] on div at bounding box center [948, 321] width 545 height 503
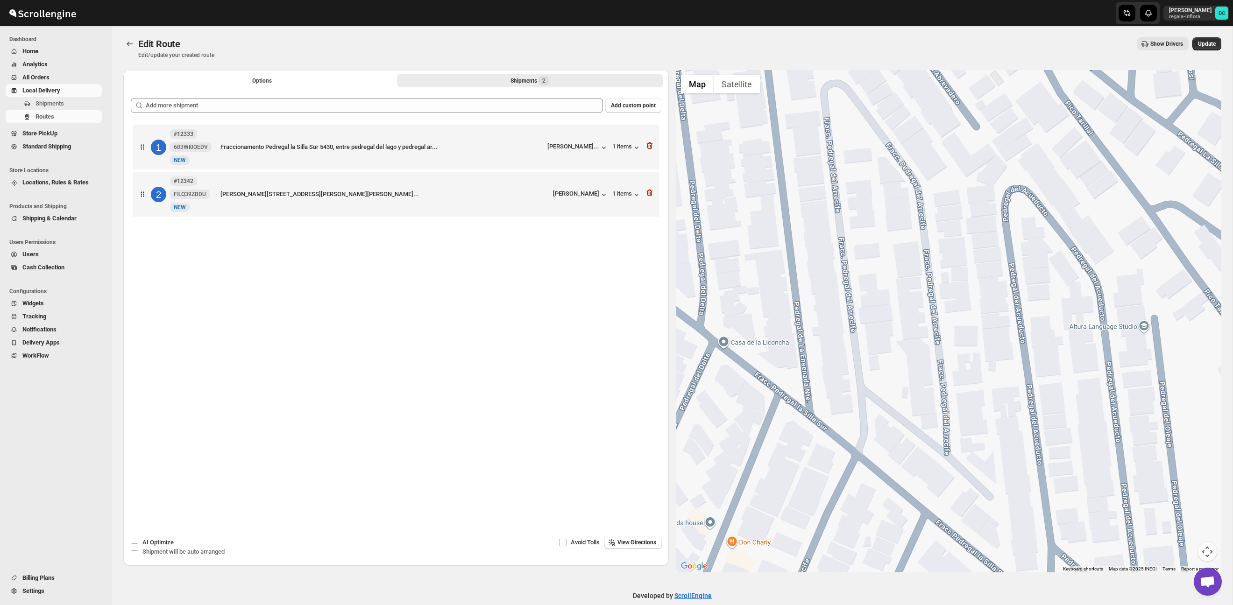
drag, startPoint x: 1011, startPoint y: 319, endPoint x: 930, endPoint y: 279, distance: 90.2
click at [930, 279] on div at bounding box center [948, 321] width 545 height 503
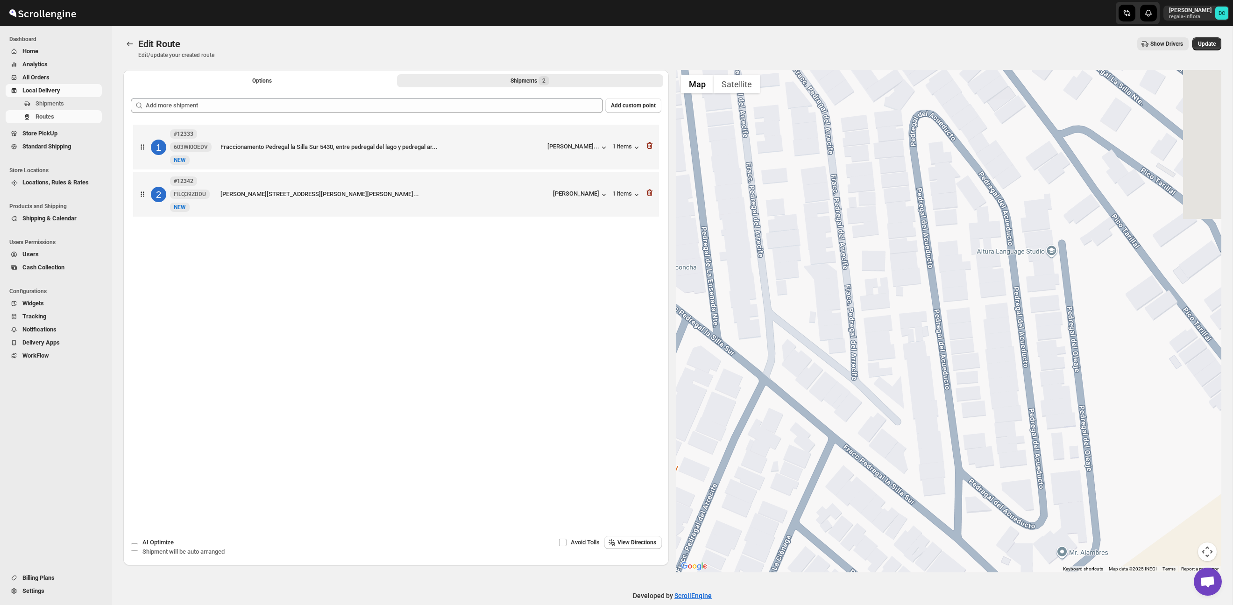
drag, startPoint x: 969, startPoint y: 311, endPoint x: 880, endPoint y: 239, distance: 113.9
click at [880, 239] on div at bounding box center [948, 321] width 545 height 503
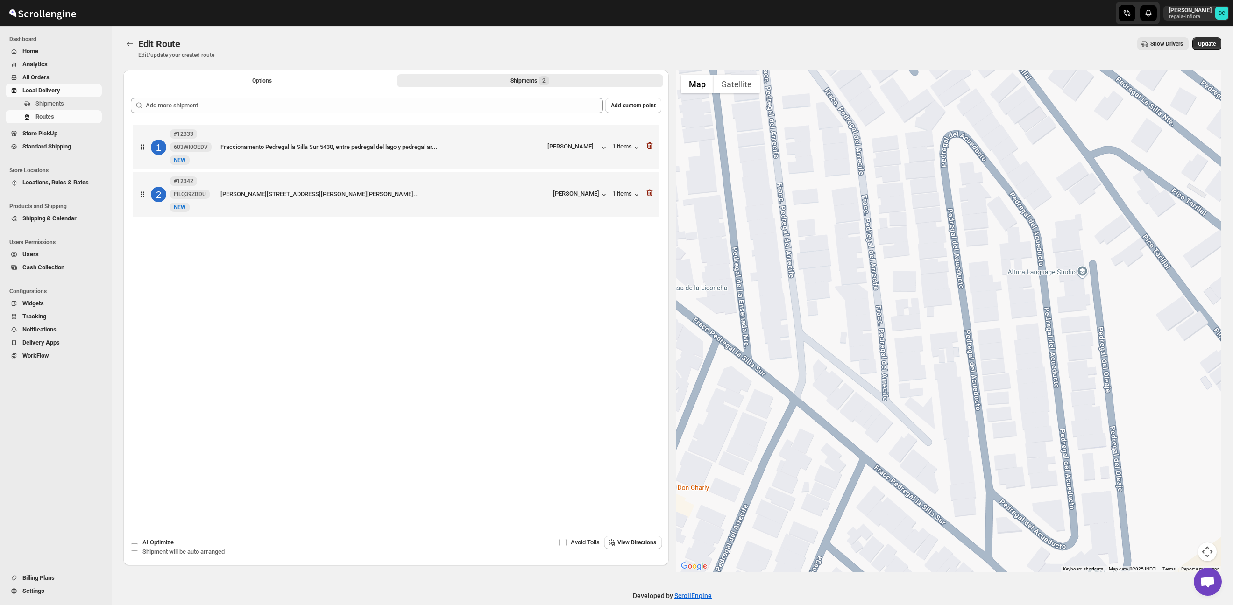
drag, startPoint x: 828, startPoint y: 246, endPoint x: 868, endPoint y: 263, distance: 44.2
click at [923, 304] on div at bounding box center [948, 321] width 545 height 503
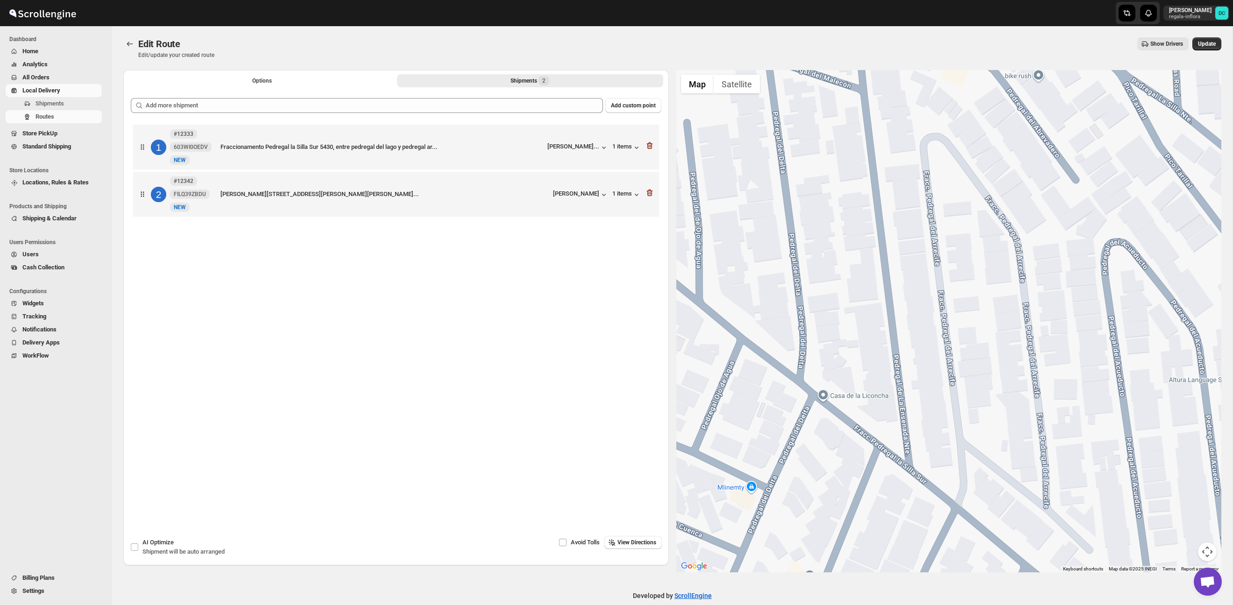
drag, startPoint x: 808, startPoint y: 230, endPoint x: 865, endPoint y: 248, distance: 59.8
click at [935, 317] on div at bounding box center [948, 321] width 545 height 503
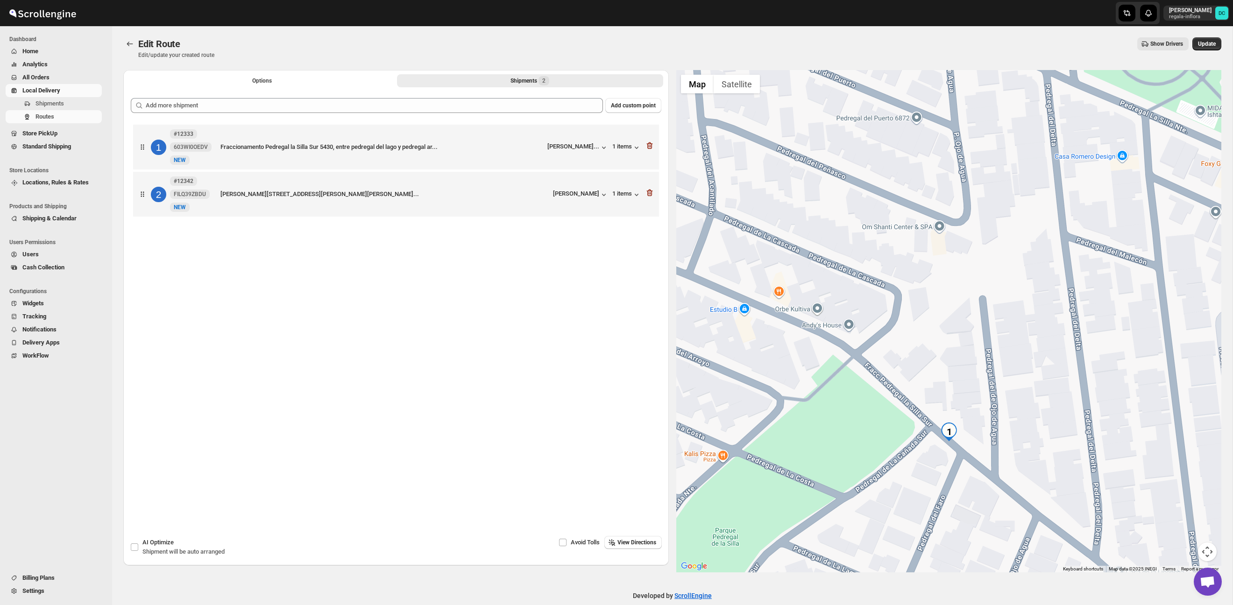
drag, startPoint x: 864, startPoint y: 246, endPoint x: 924, endPoint y: 279, distance: 67.9
click at [957, 302] on div at bounding box center [948, 321] width 545 height 503
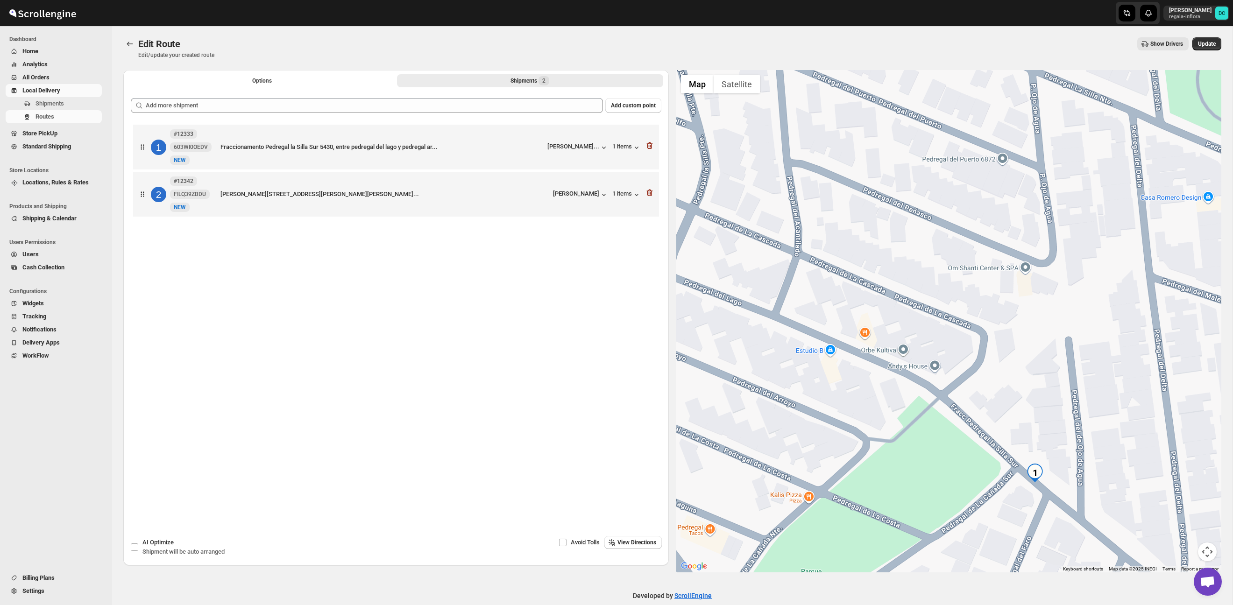
drag, startPoint x: 903, startPoint y: 264, endPoint x: 899, endPoint y: 254, distance: 10.9
click at [930, 275] on div at bounding box center [948, 321] width 545 height 503
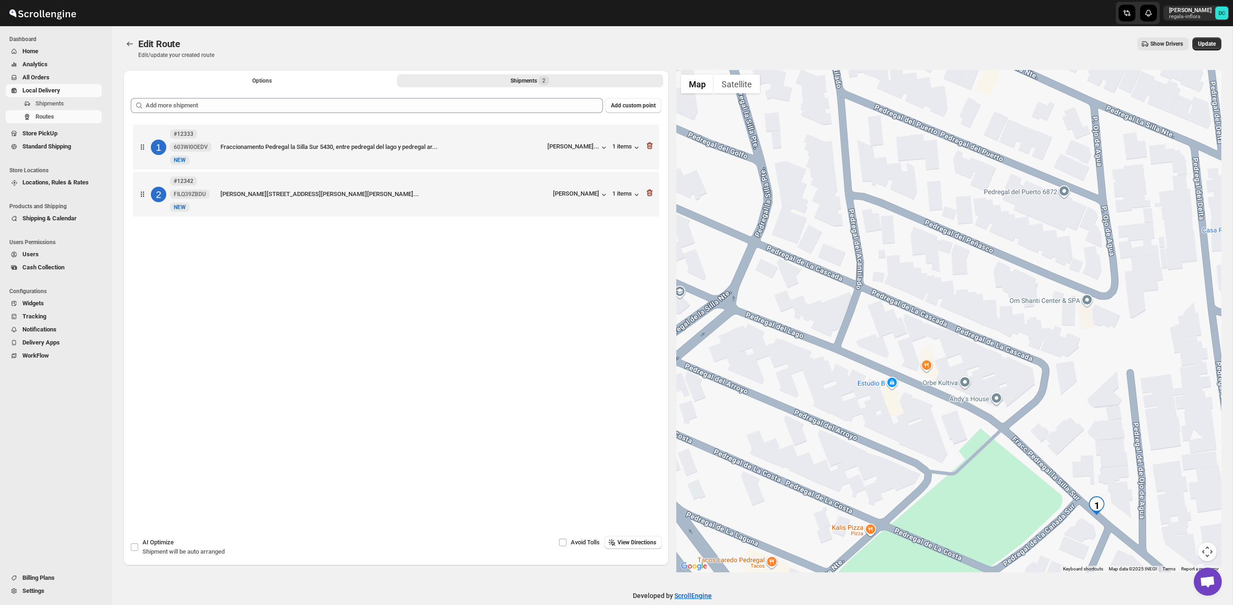
drag, startPoint x: 876, startPoint y: 239, endPoint x: 960, endPoint y: 283, distance: 94.6
click at [960, 283] on div at bounding box center [948, 321] width 545 height 503
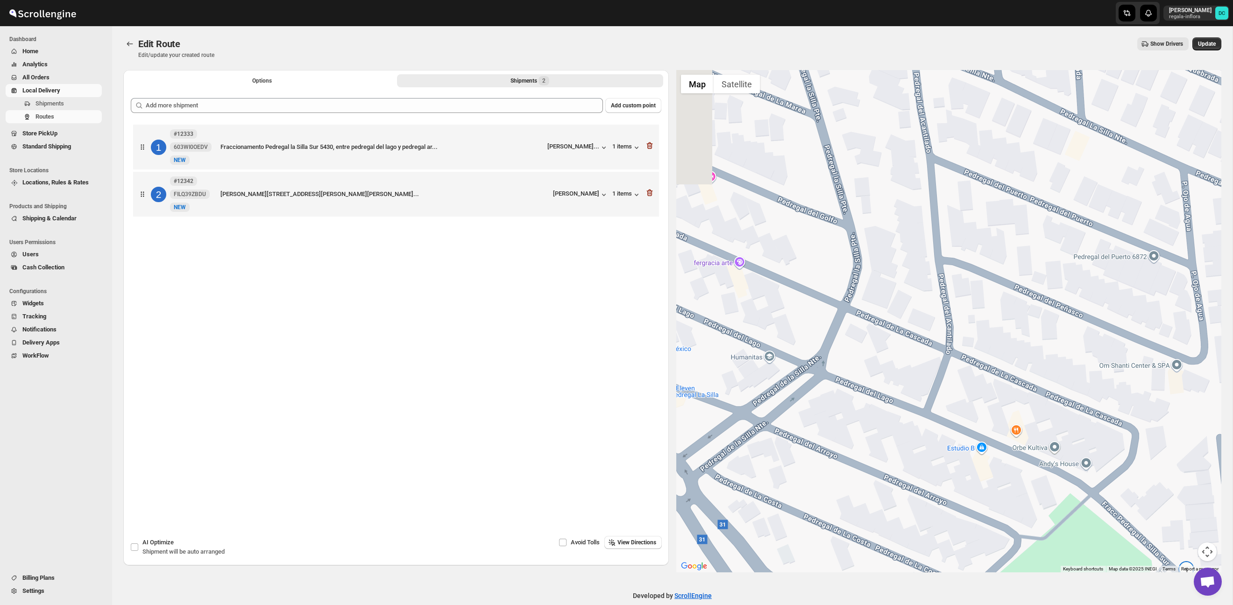
drag, startPoint x: 850, startPoint y: 207, endPoint x: 934, endPoint y: 272, distance: 105.6
click at [934, 272] on div at bounding box center [948, 321] width 545 height 503
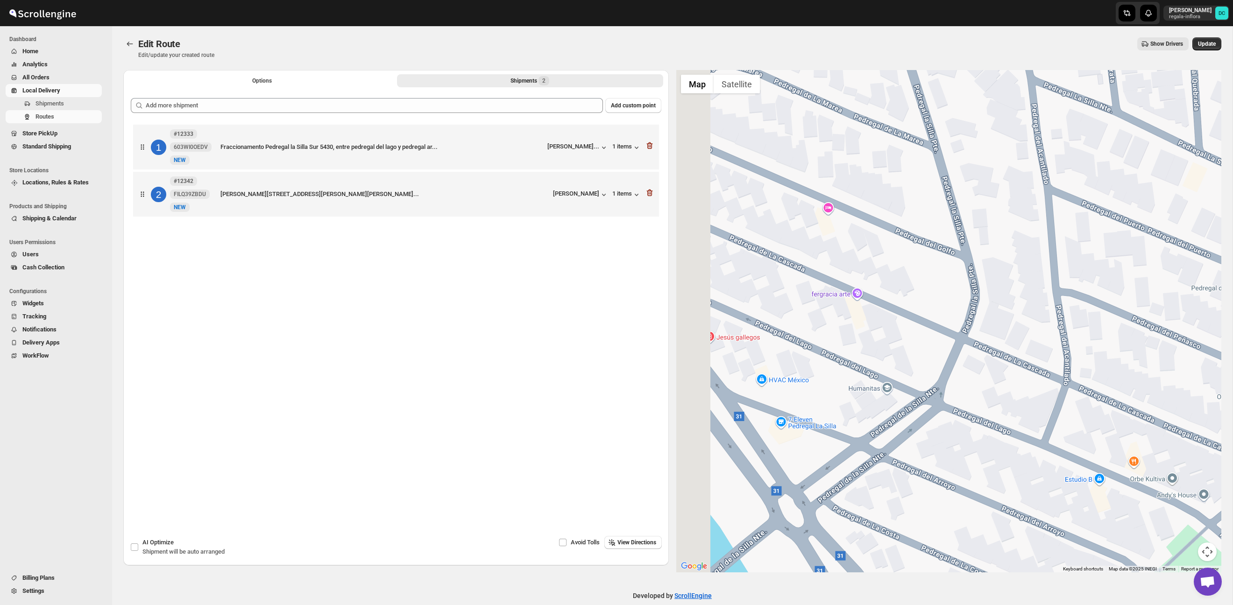
drag, startPoint x: 902, startPoint y: 244, endPoint x: 1002, endPoint y: 266, distance: 102.8
click at [1002, 266] on div at bounding box center [948, 321] width 545 height 503
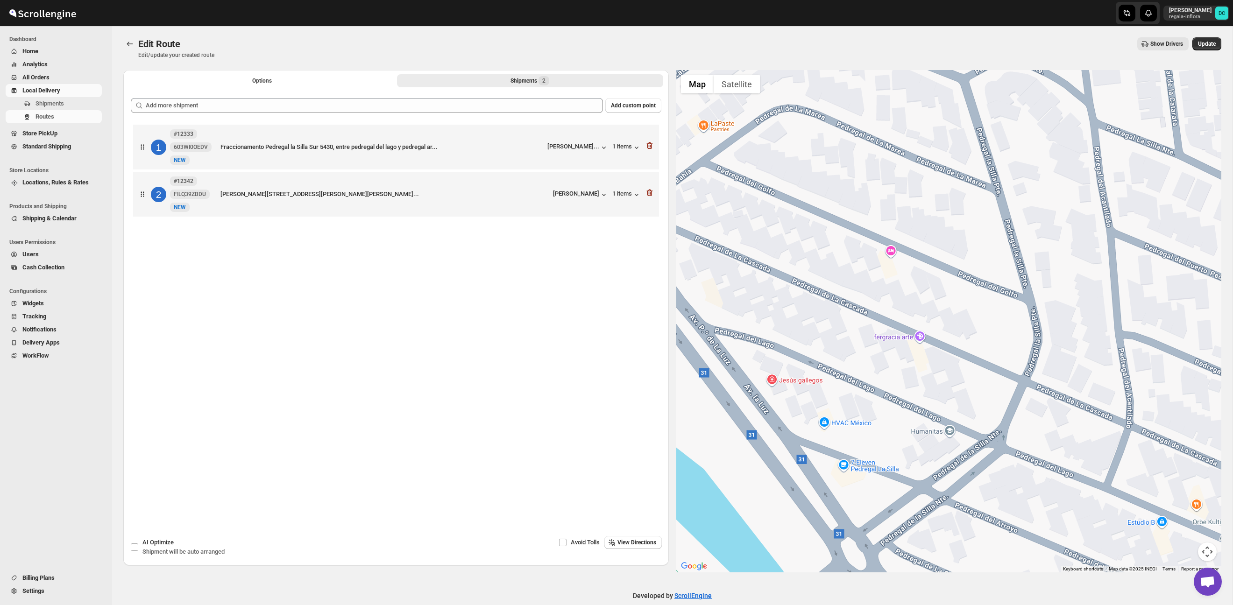
drag
click at [1045, 324] on div at bounding box center [948, 321] width 545 height 503
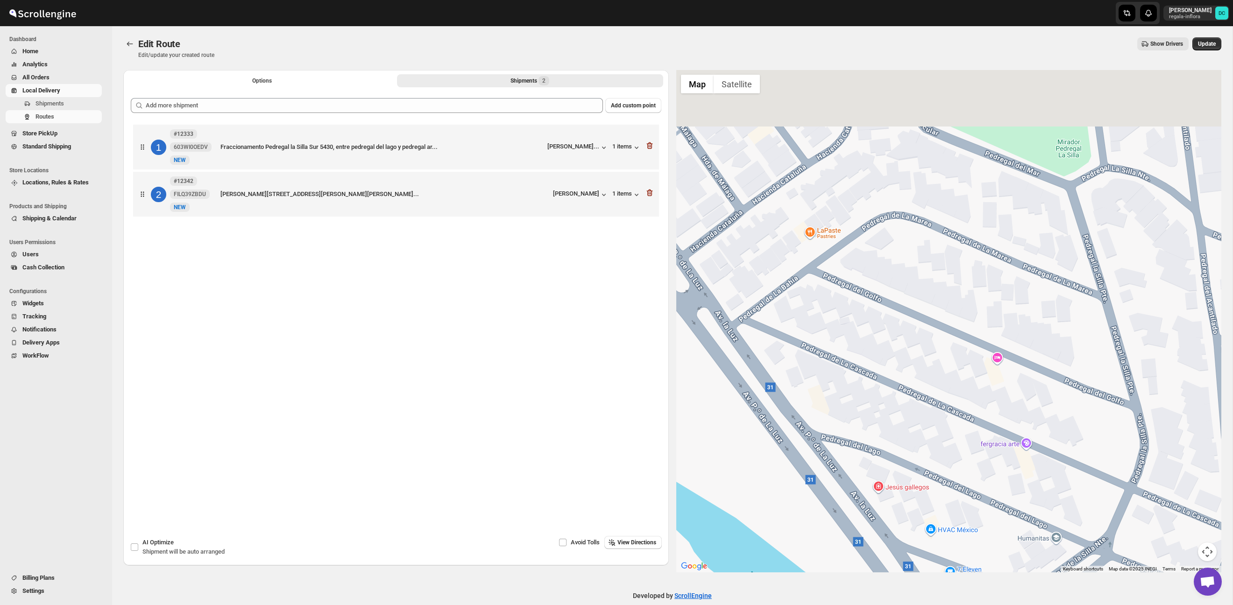
click at [985, 289] on div at bounding box center [948, 321] width 545 height 503
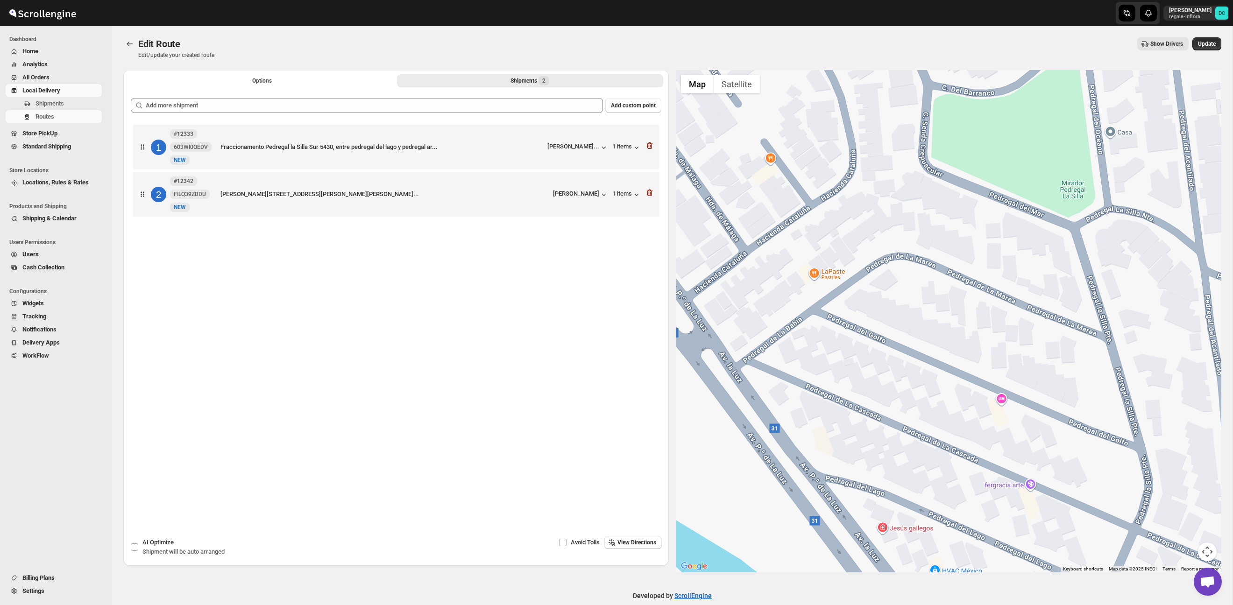
click at [924, 232] on div at bounding box center [948, 321] width 545 height 503
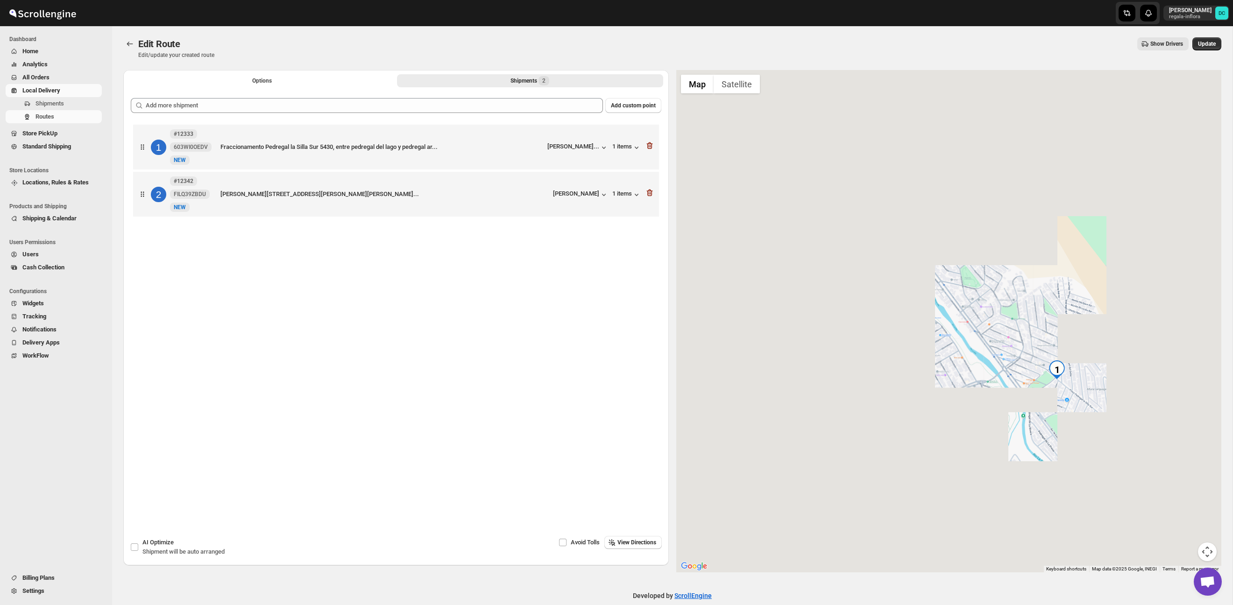
drag, startPoint x: 1132, startPoint y: 314, endPoint x: 1082, endPoint y: 312, distance: 50.0
click at [1133, 315] on div at bounding box center [948, 321] width 545 height 503
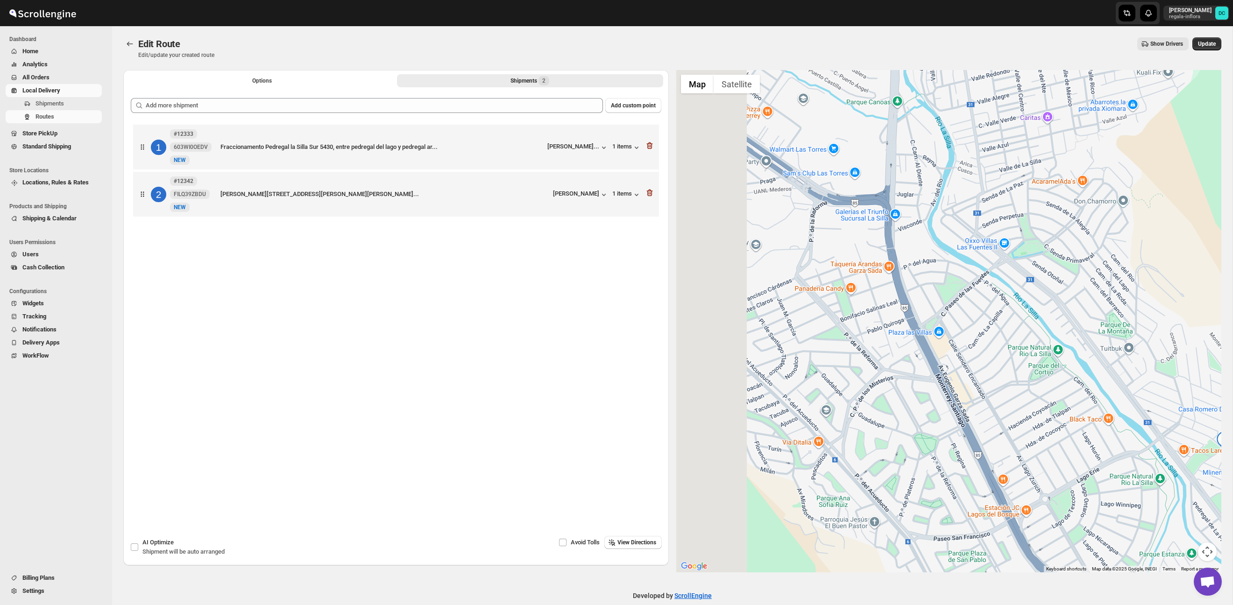
drag, startPoint x: 963, startPoint y: 318, endPoint x: 935, endPoint y: 276, distance: 50.9
click at [1090, 375] on div at bounding box center [948, 321] width 545 height 503
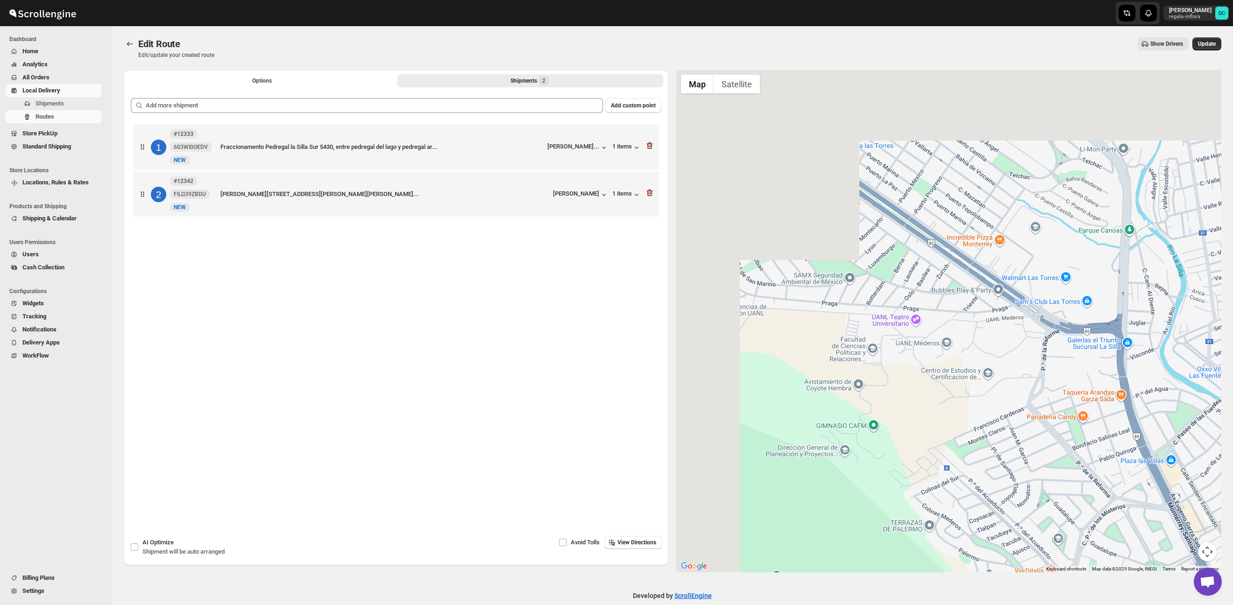
drag, startPoint x: 866, startPoint y: 242, endPoint x: 996, endPoint y: 329, distance: 156.3
click at [1045, 348] on div at bounding box center [948, 321] width 545 height 503
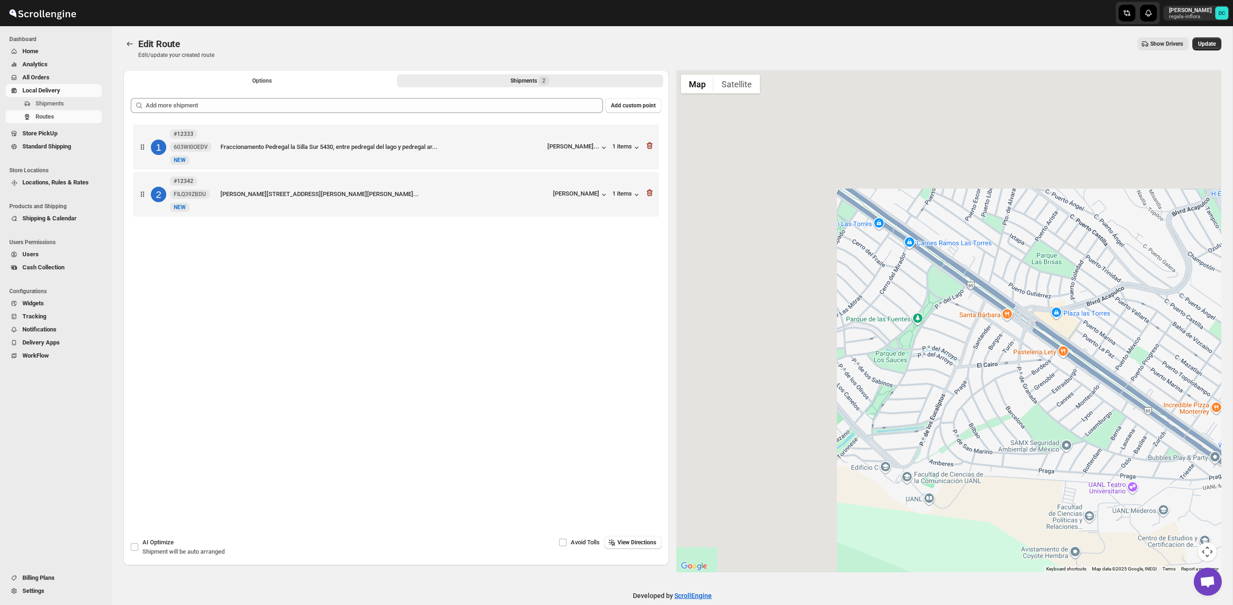
drag, startPoint x: 856, startPoint y: 220, endPoint x: 1029, endPoint y: 358, distance: 220.3
click at [1029, 358] on div at bounding box center [948, 321] width 545 height 503
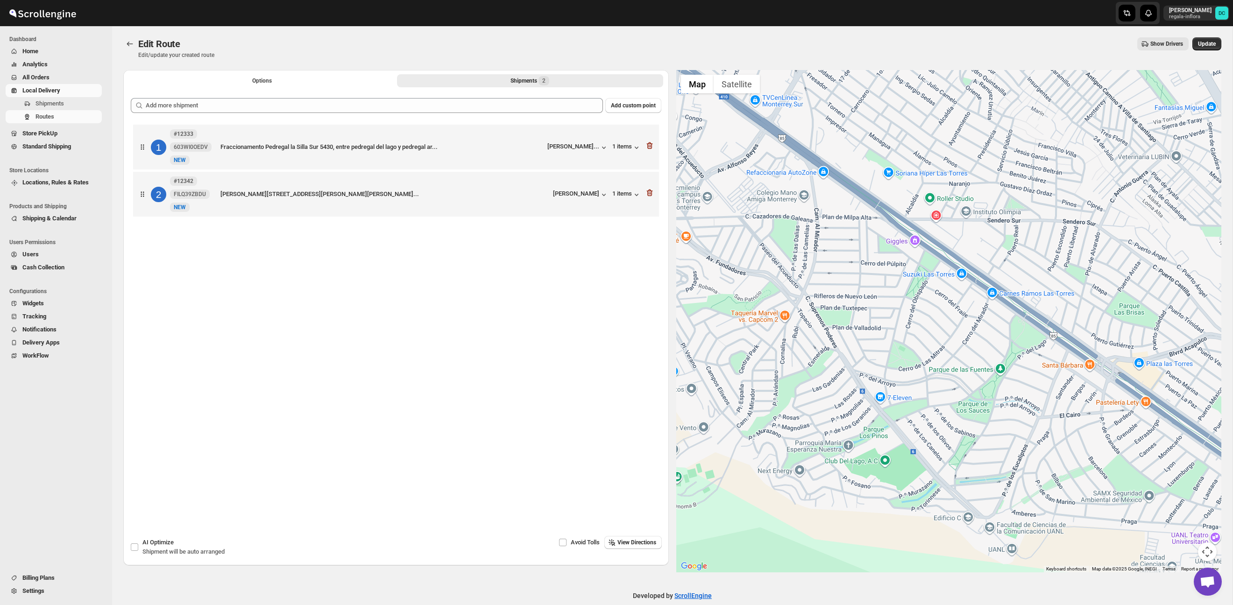
drag, startPoint x: 876, startPoint y: 274, endPoint x: 1006, endPoint y: 381, distance: 168.6
click at [1020, 391] on div at bounding box center [948, 321] width 545 height 503
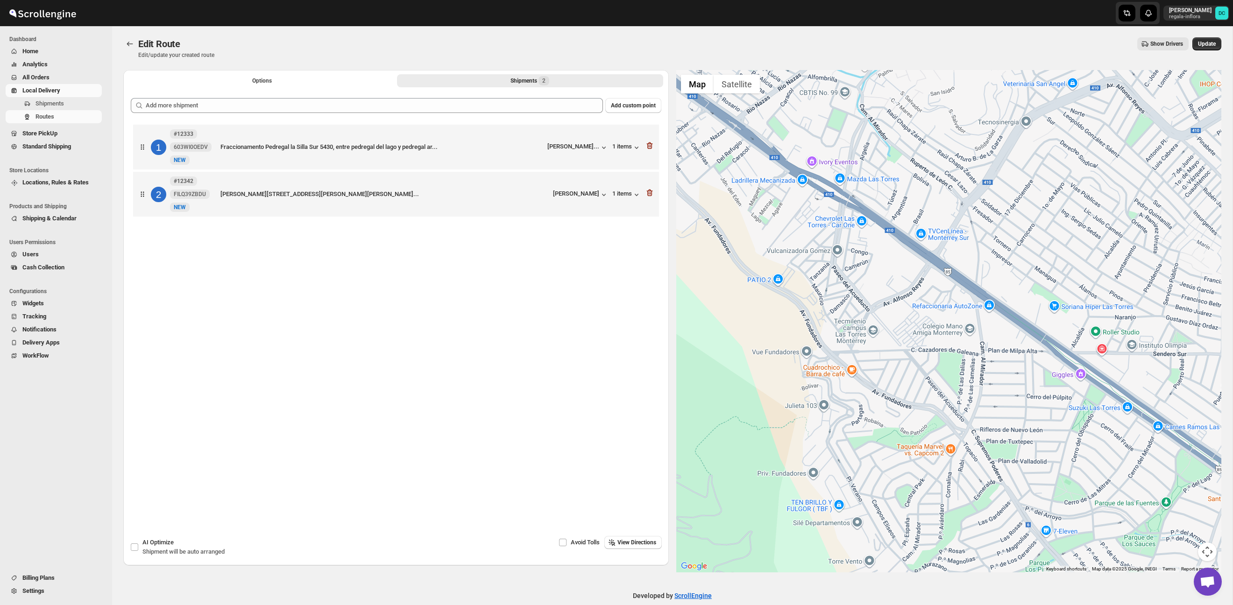
drag, startPoint x: 838, startPoint y: 265, endPoint x: 993, endPoint y: 409, distance: 211.2
click at [995, 411] on div at bounding box center [948, 321] width 545 height 503
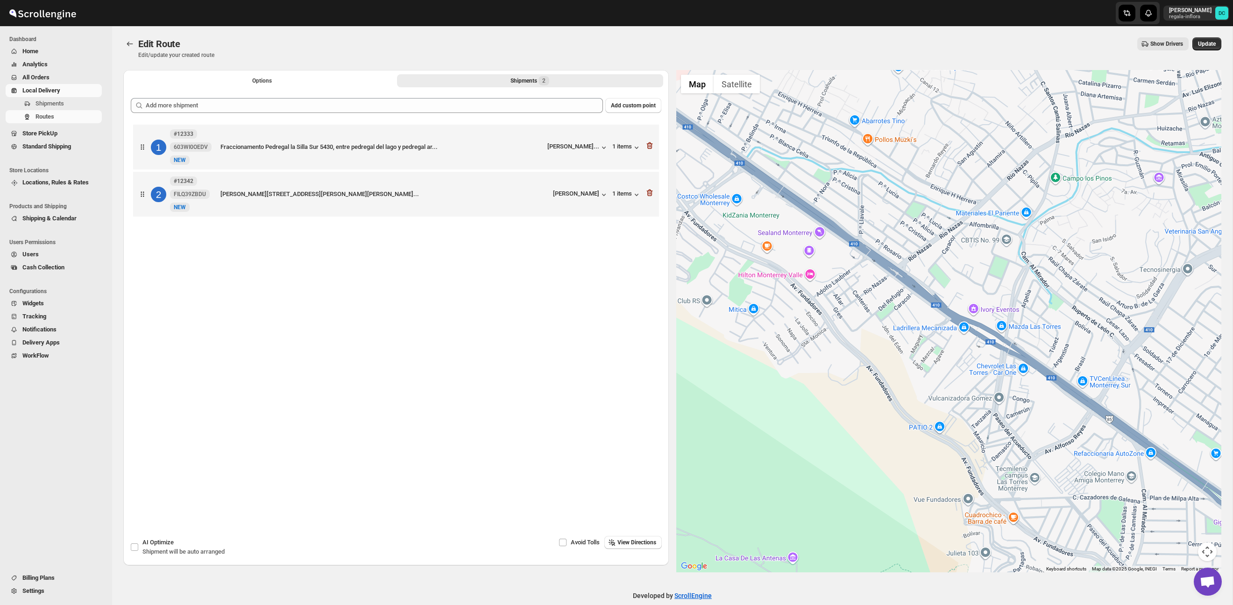
drag, startPoint x: 862, startPoint y: 367, endPoint x: 1007, endPoint y: 375, distance: 145.0
click at [1056, 417] on div at bounding box center [948, 321] width 545 height 503
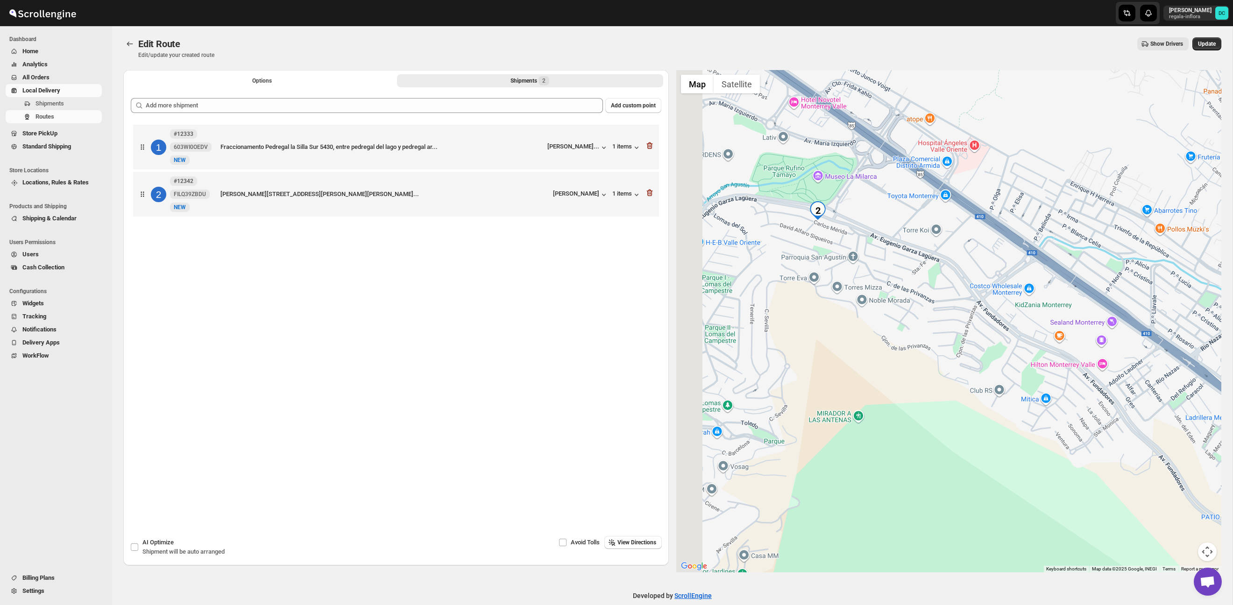
drag, startPoint x: 920, startPoint y: 311, endPoint x: 976, endPoint y: 339, distance: 62.7
click at [1017, 363] on div at bounding box center [948, 321] width 545 height 503
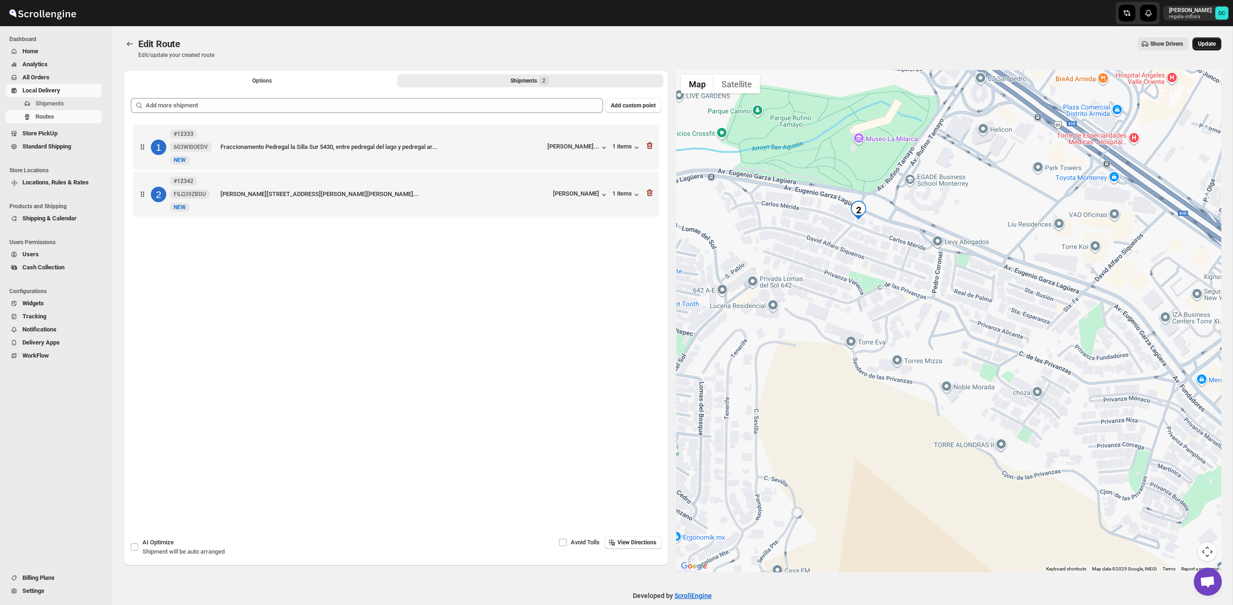
click at [1207, 43] on span "Update" at bounding box center [1207, 43] width 18 height 7
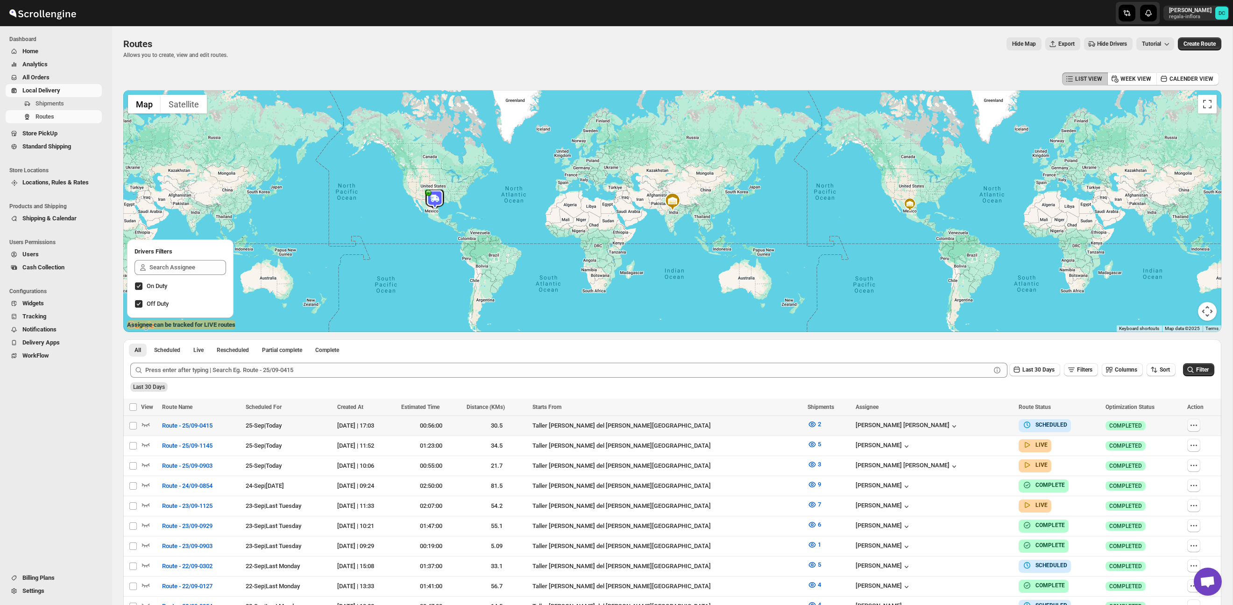
click at [1189, 426] on icon "button" at bounding box center [1193, 425] width 9 height 9
checkbox input "true"
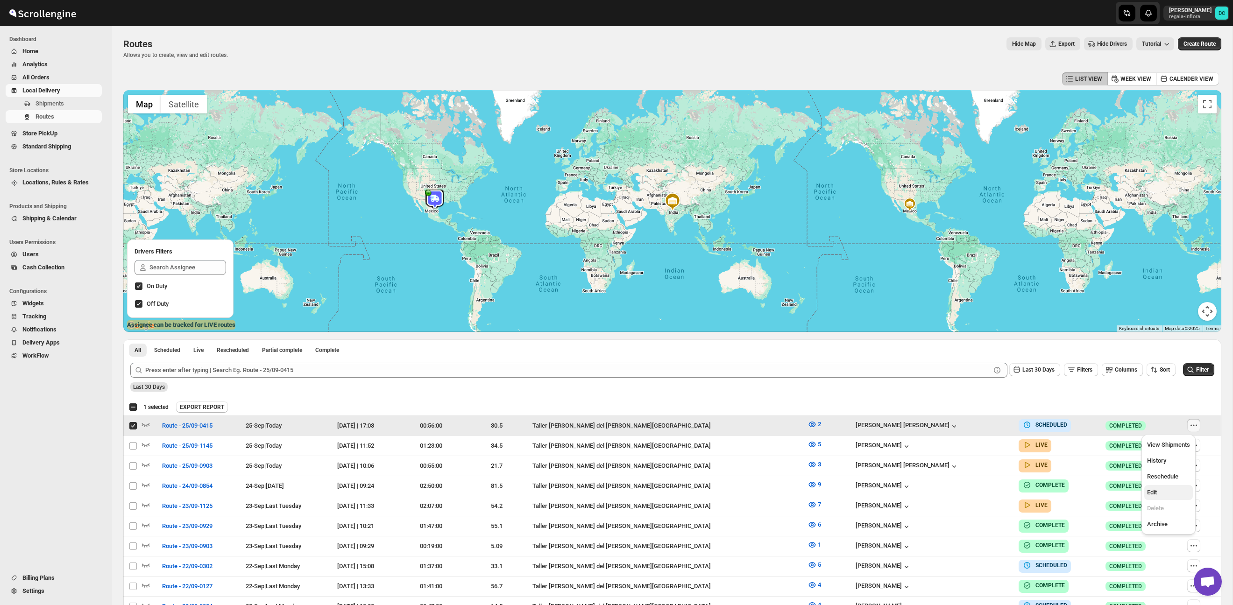
click at [1159, 490] on span "Edit" at bounding box center [1168, 492] width 43 height 9
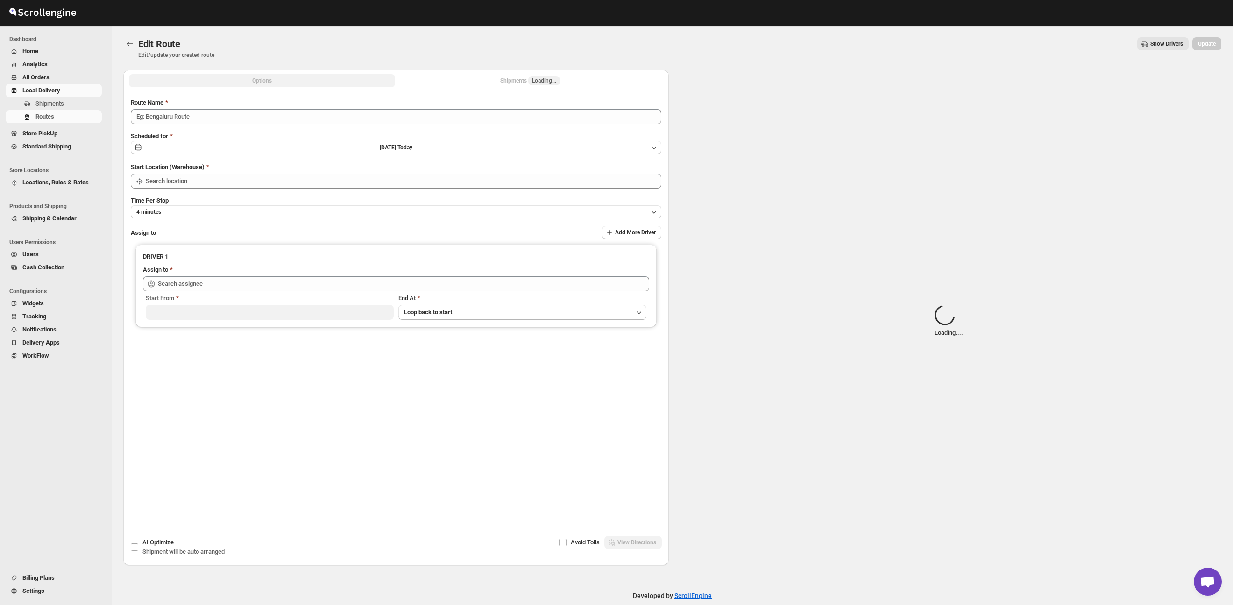
drag, startPoint x: 492, startPoint y: 88, endPoint x: 510, endPoint y: 84, distance: 18.7
click at [496, 87] on div "Options Shipments Loading... More views Options Shipments Loading... More views" at bounding box center [395, 80] width 545 height 21
type input "Route - 25/09-0415"
click at [528, 81] on span "Loading..." at bounding box center [544, 80] width 32 height 9
type input "Taller [PERSON_NAME] del [PERSON_NAME][GEOGRAPHIC_DATA]"
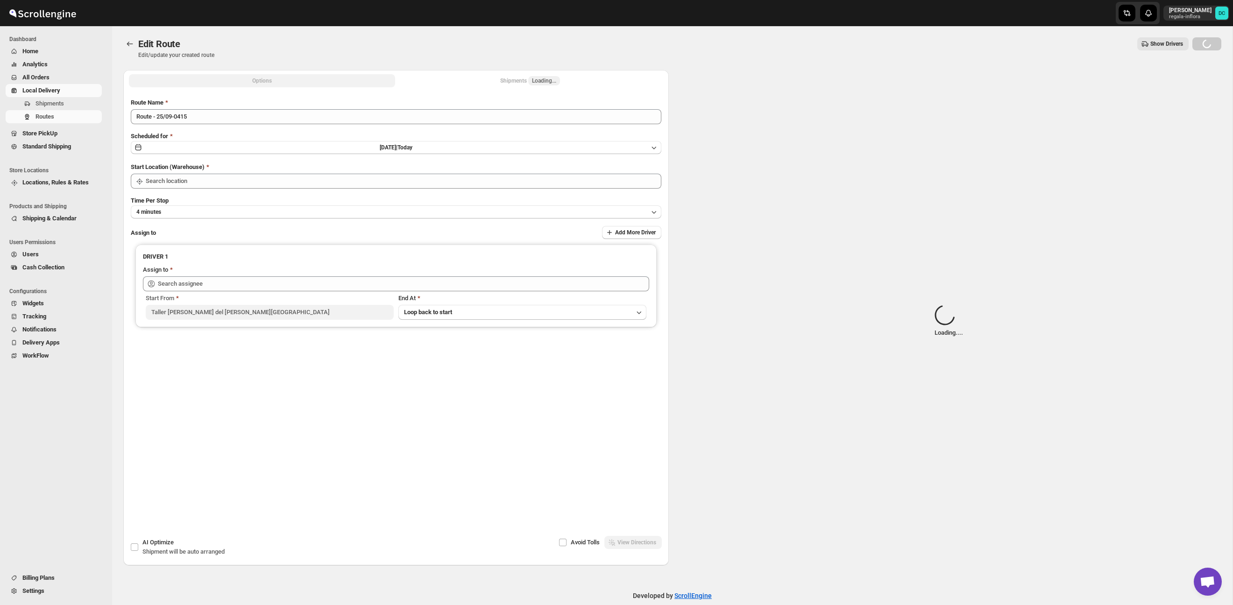
type input "Taller [PERSON_NAME] del [PERSON_NAME][GEOGRAPHIC_DATA]"
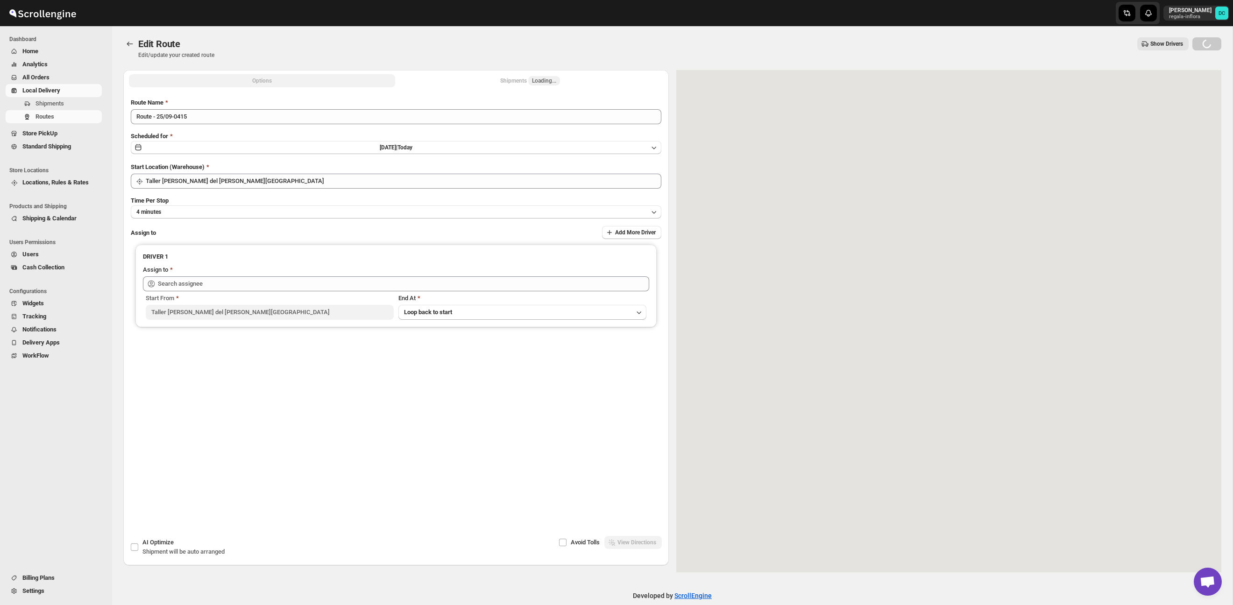
drag, startPoint x: 551, startPoint y: 81, endPoint x: 538, endPoint y: 80, distance: 13.1
click at [551, 81] on span "Loading..." at bounding box center [544, 80] width 24 height 7
type input "[PERSON_NAME] [PERSON_NAME] ([EMAIL_ADDRESS][DOMAIN_NAME])"
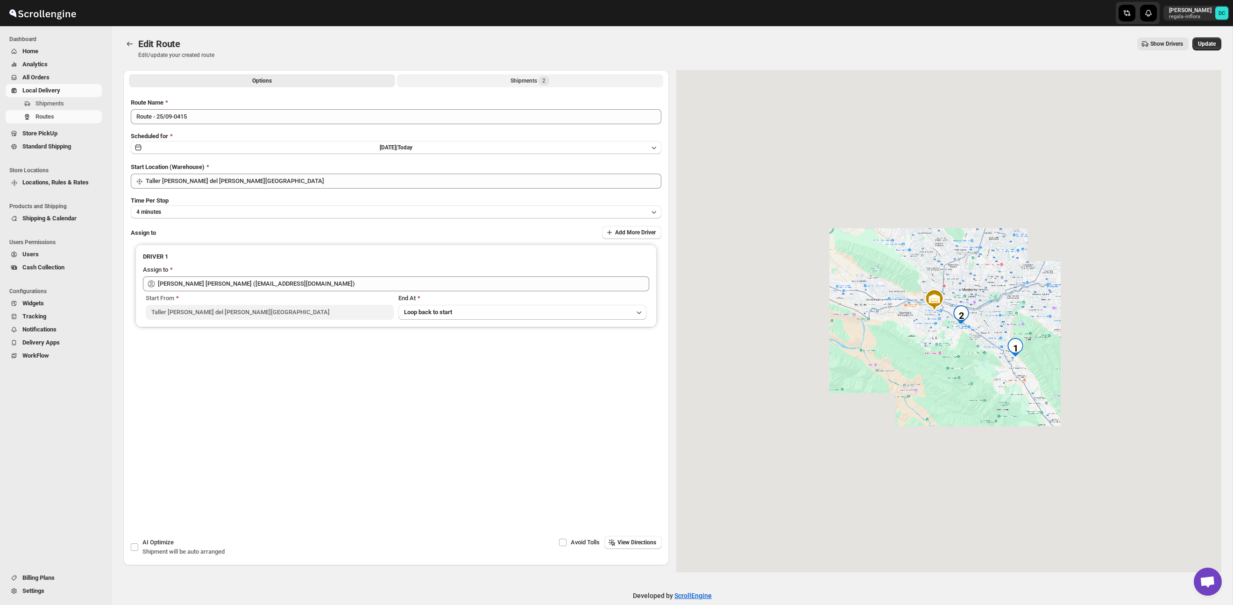
click at [520, 78] on div "Shipments 2" at bounding box center [529, 80] width 39 height 9
